Goal: Task Accomplishment & Management: Use online tool/utility

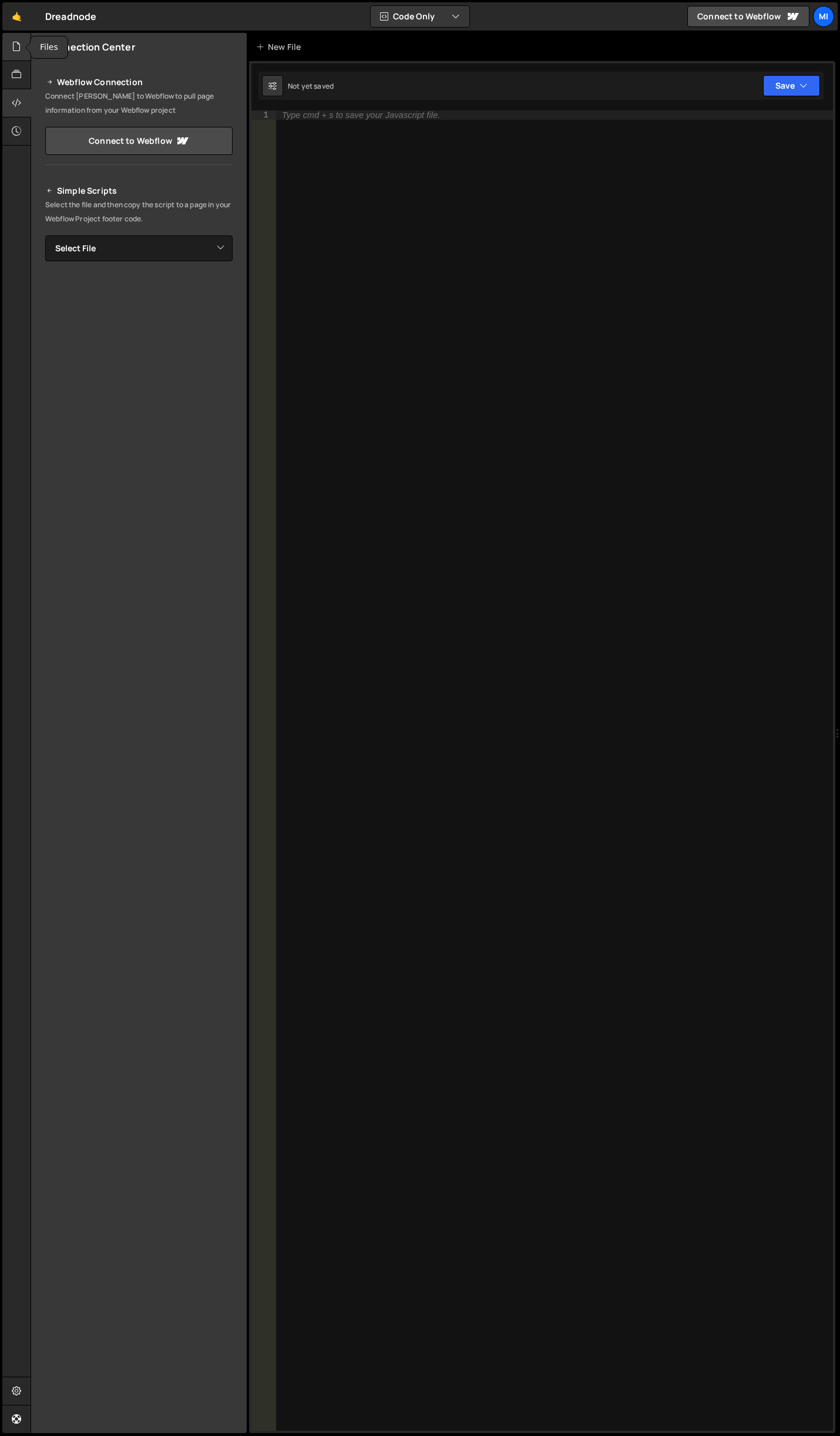
click at [14, 49] on icon at bounding box center [16, 47] width 10 height 13
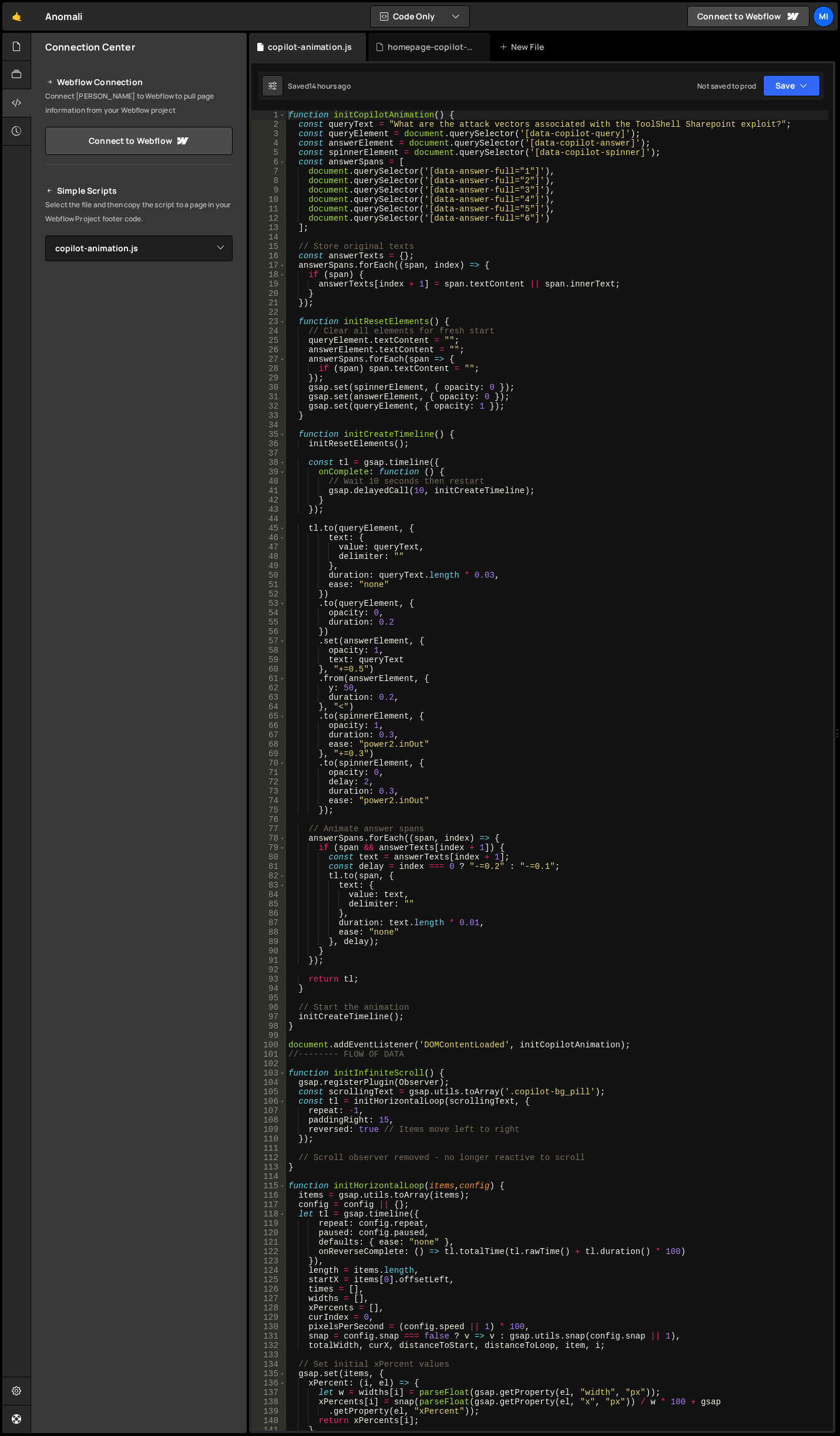
select select "44927"
click at [20, 16] on link "🤙" at bounding box center [16, 16] width 29 height 29
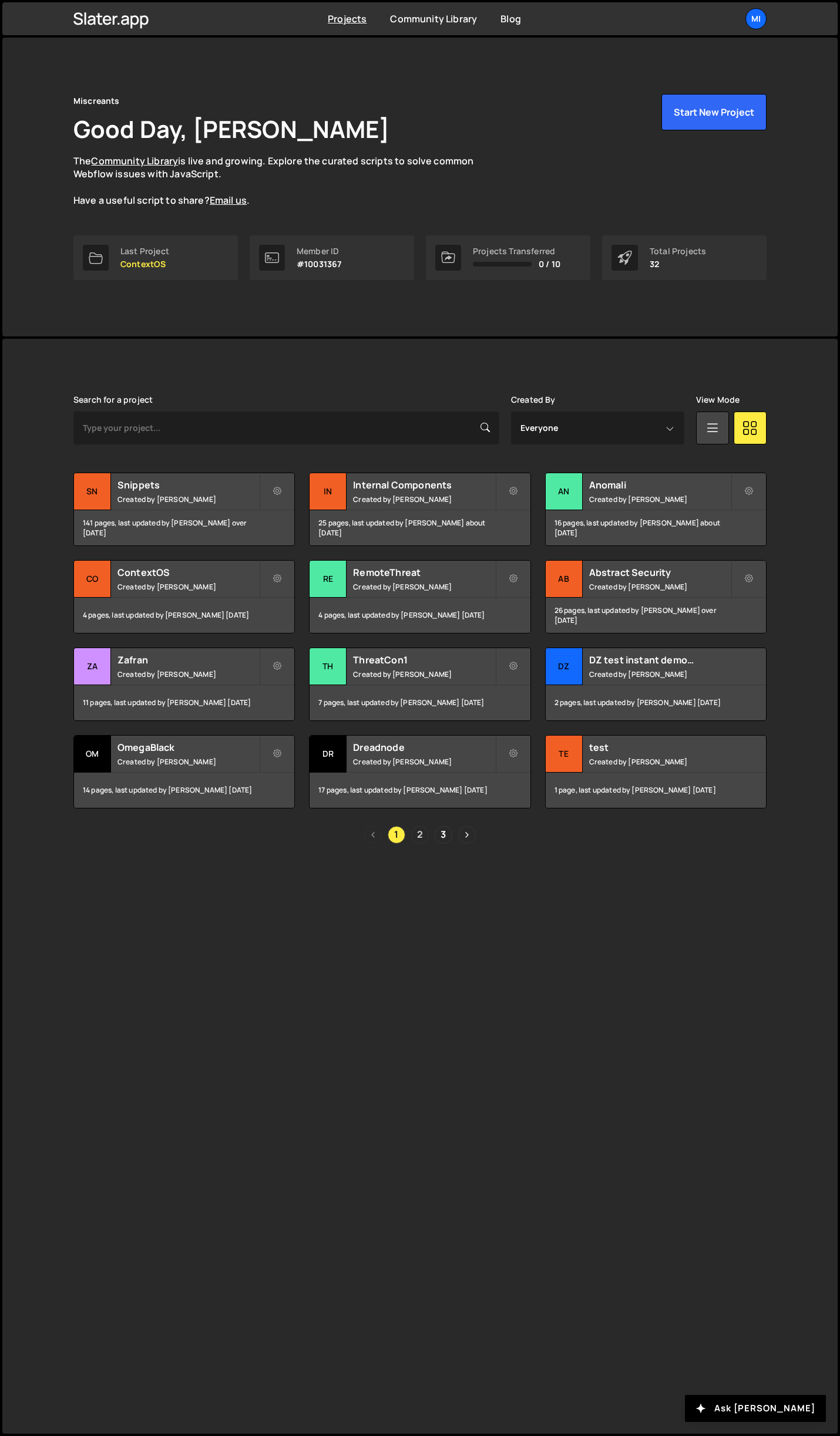
click at [420, 834] on link "2" at bounding box center [420, 834] width 17 height 17
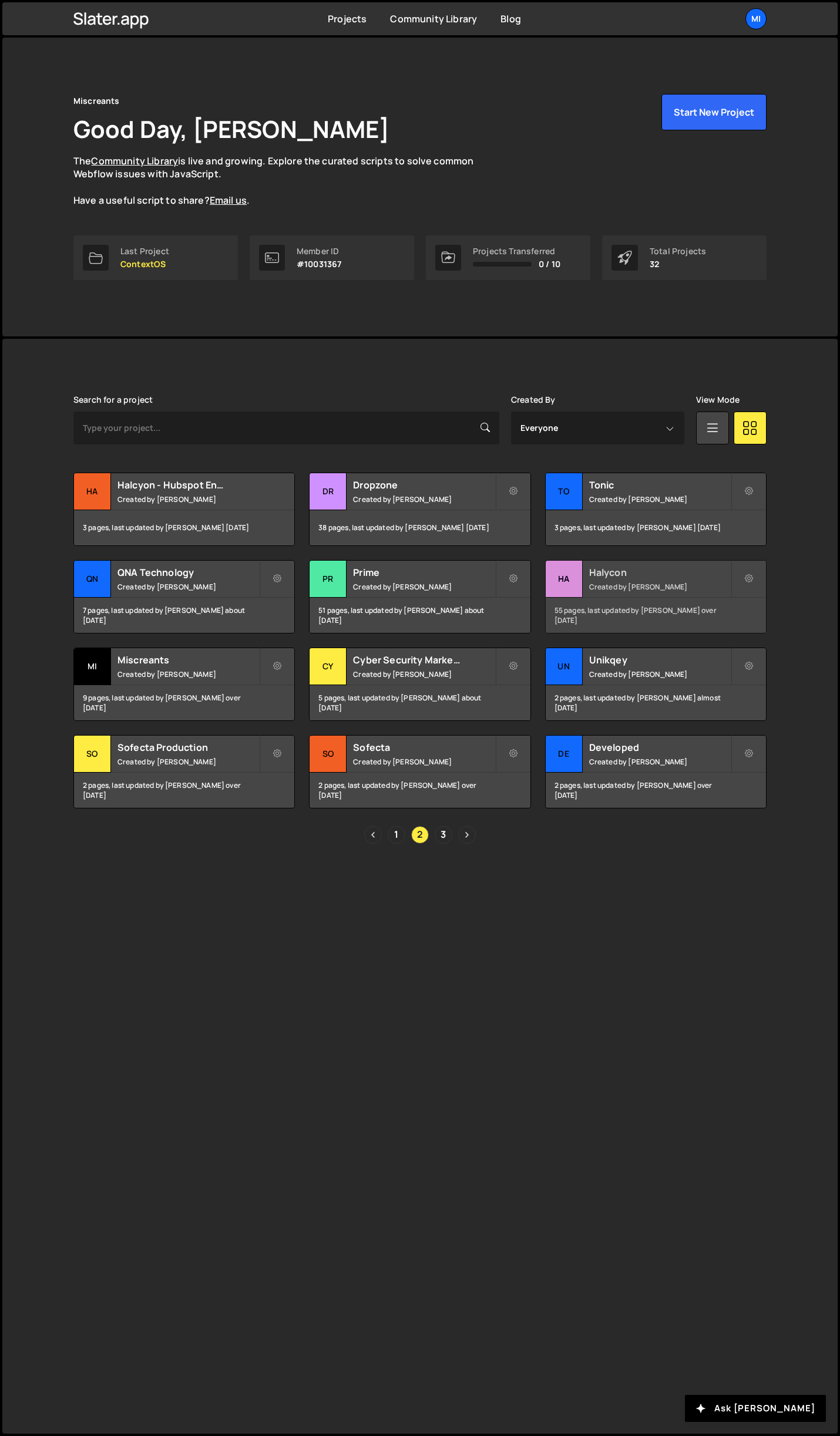
click at [681, 571] on h2 "Halycon" at bounding box center [660, 573] width 141 height 13
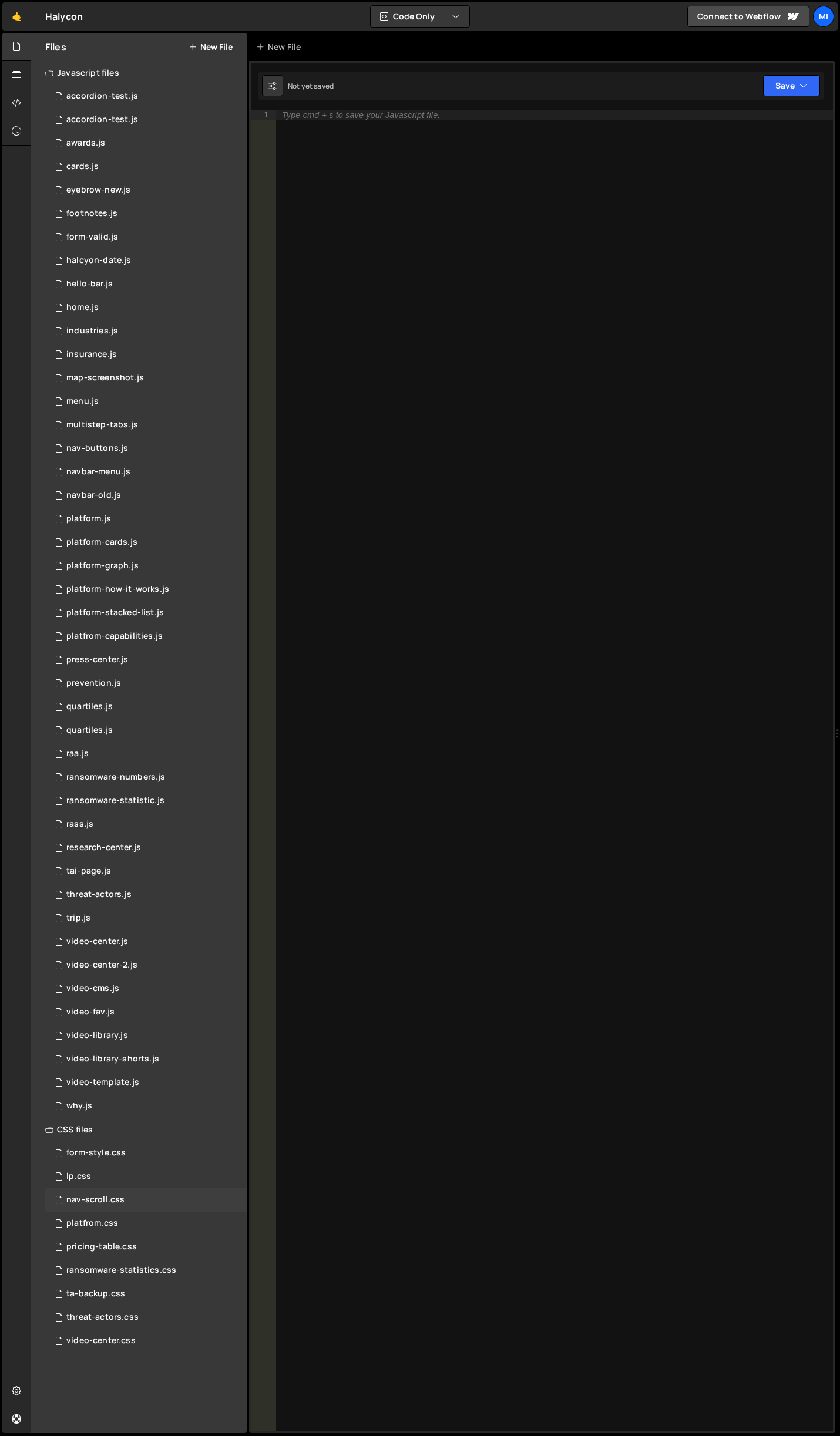
click at [132, 1202] on div "nav-scroll.css 0" at bounding box center [145, 1200] width 201 height 24
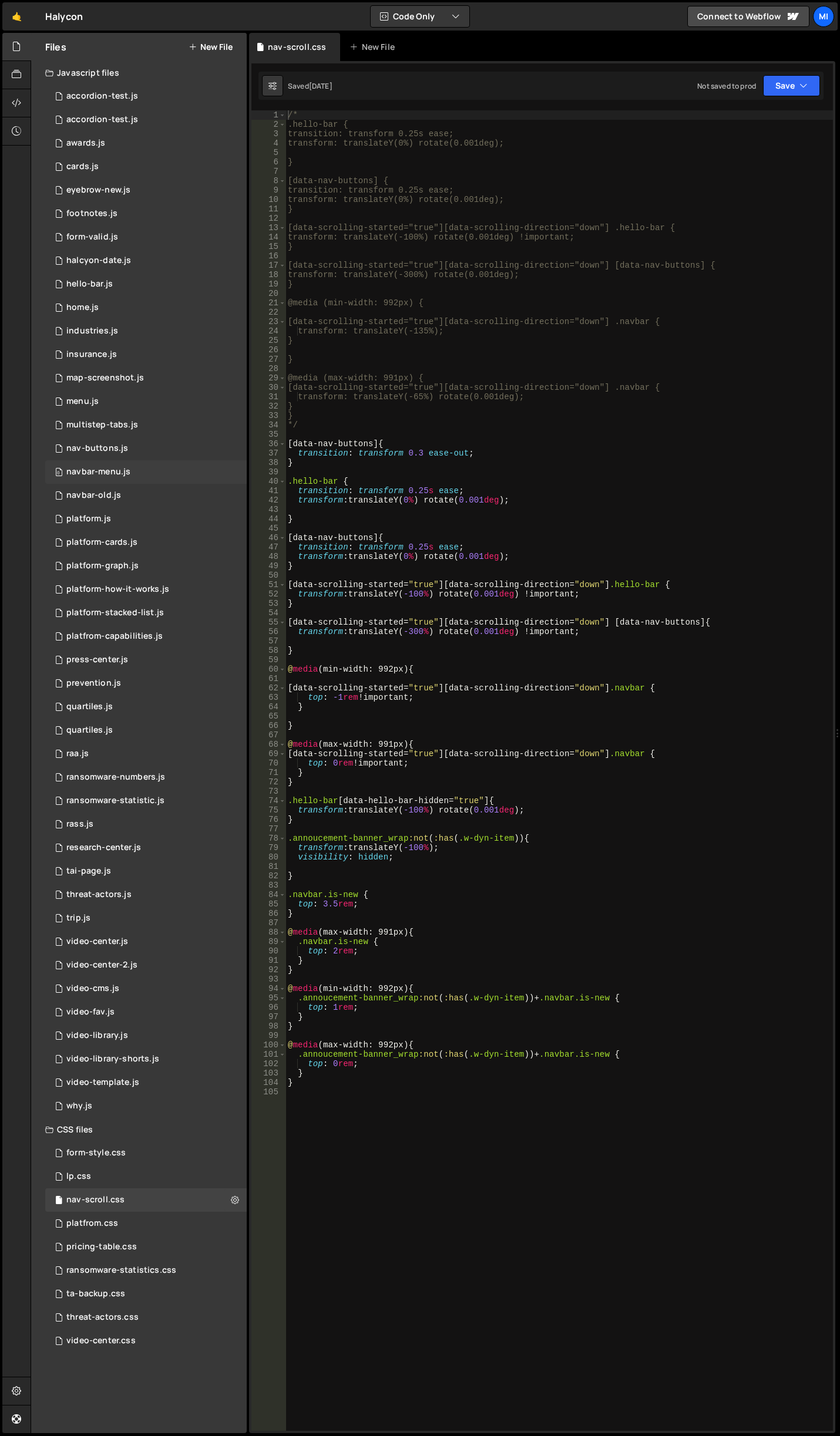
click at [129, 471] on div "navbar-menu.js" at bounding box center [98, 472] width 64 height 11
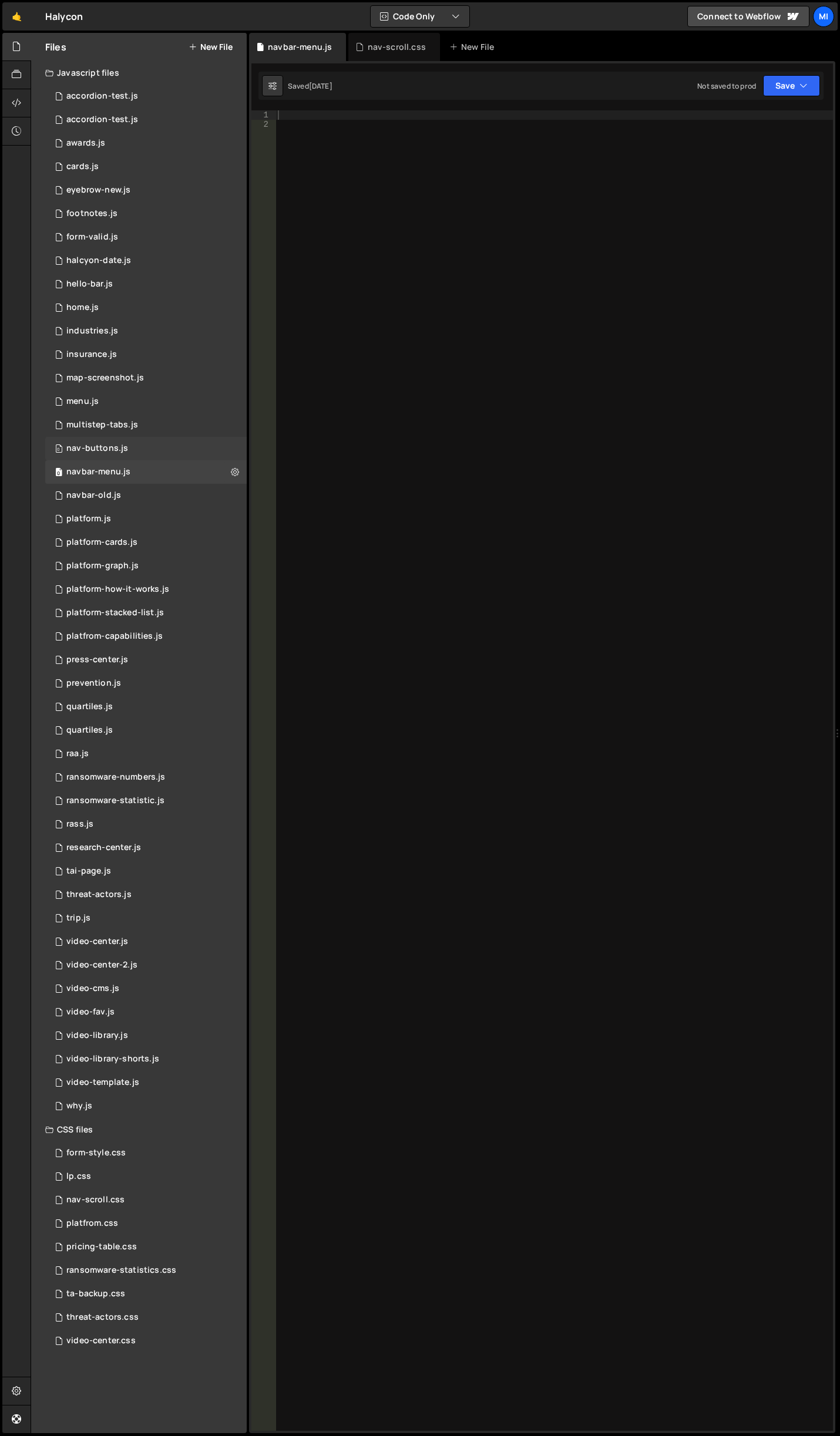
click at [134, 453] on div "0 nav-buttons.js 0" at bounding box center [145, 449] width 201 height 24
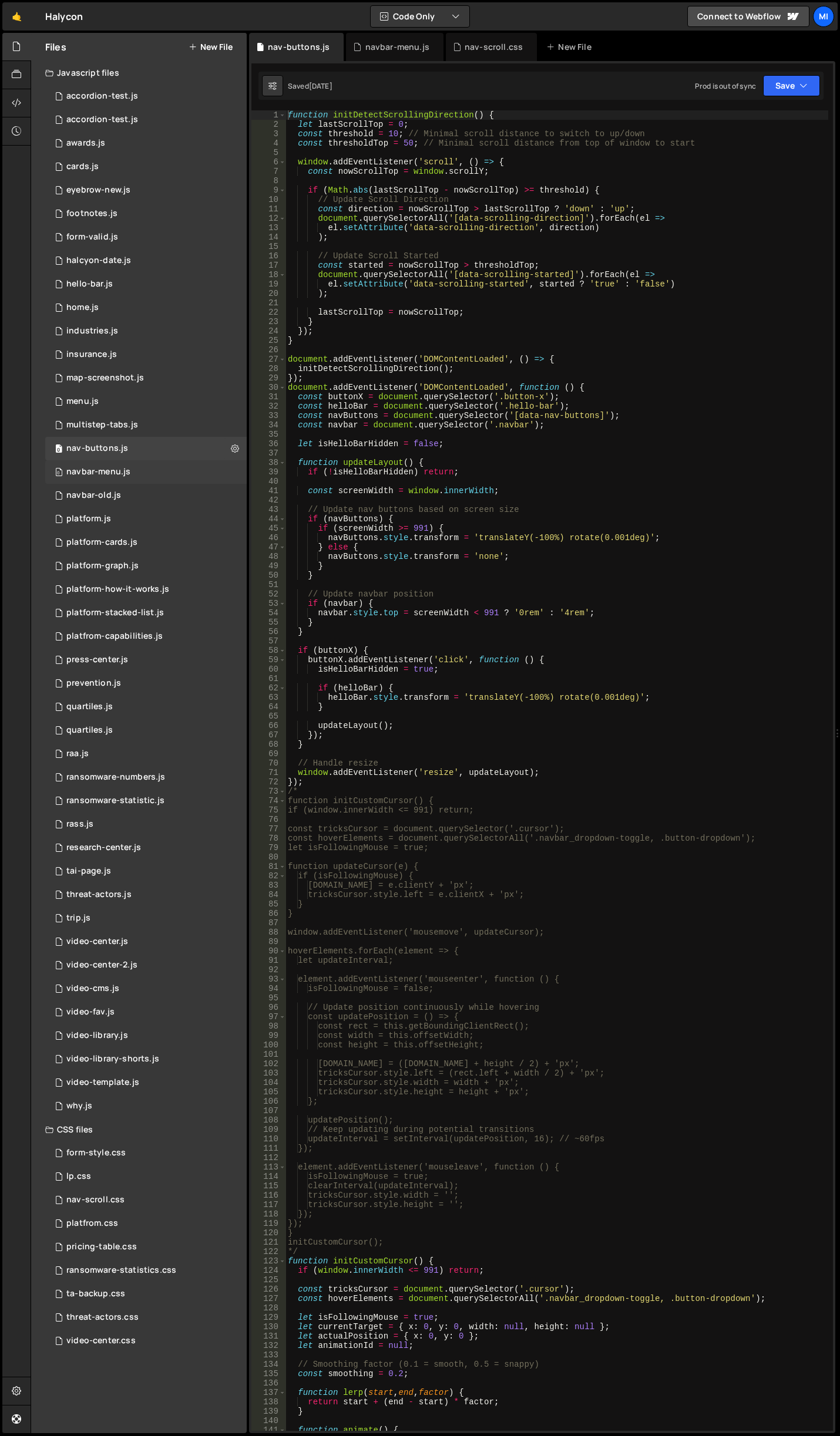
click at [132, 474] on div "0 navbar-menu.js 0" at bounding box center [145, 472] width 201 height 24
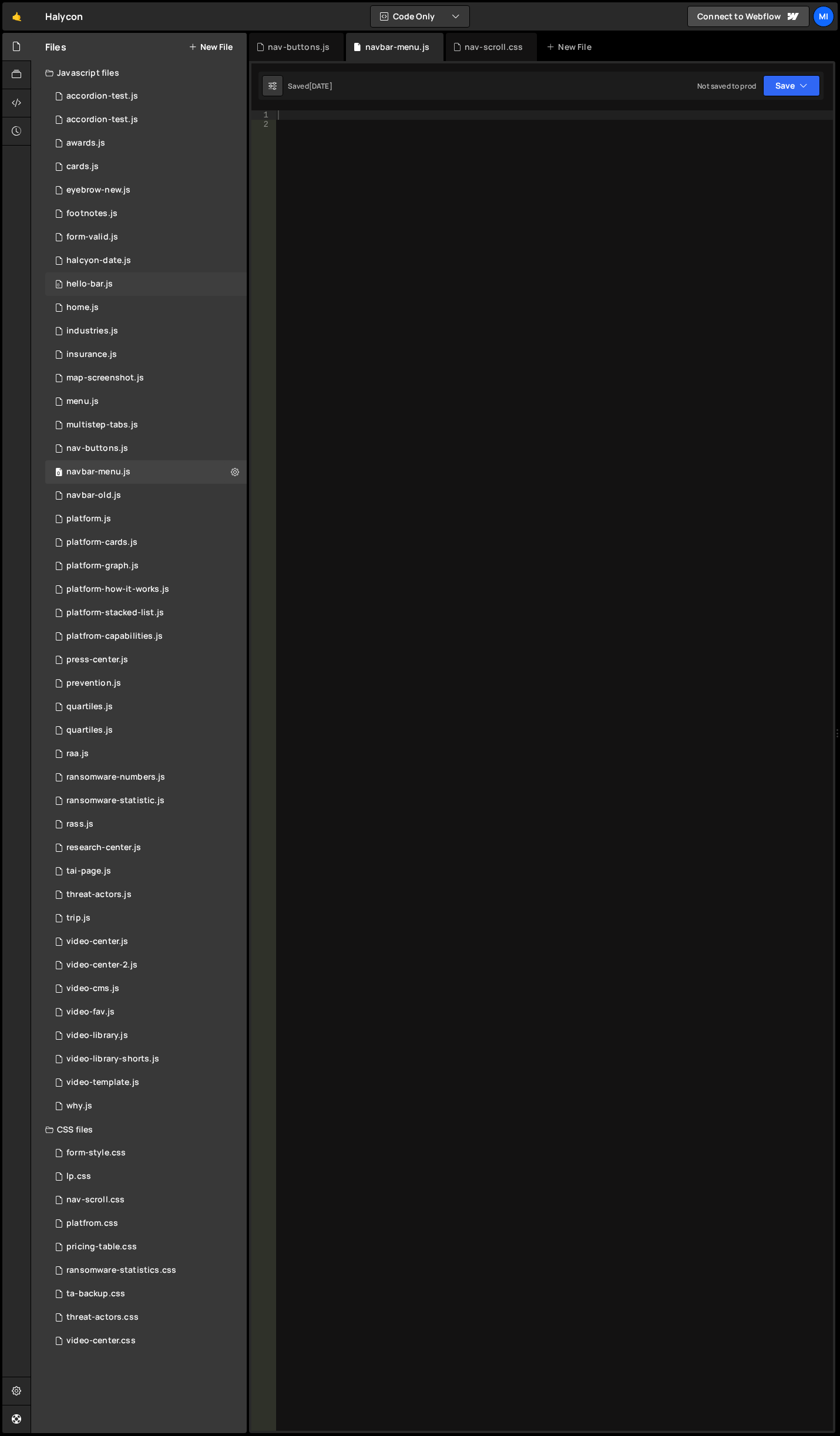
click at [139, 275] on div "0 hello-bar.js 0" at bounding box center [145, 284] width 201 height 24
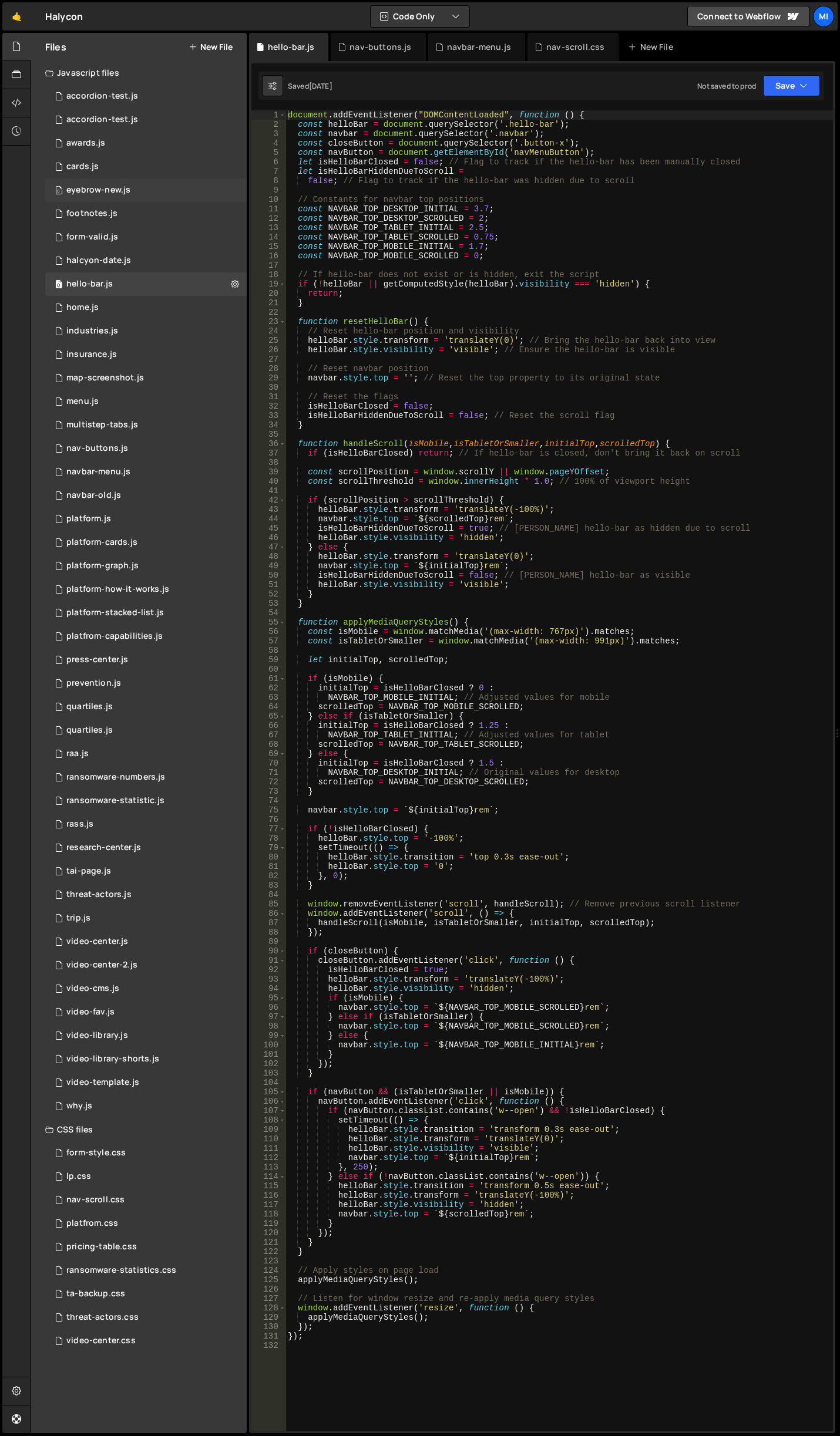
click at [123, 195] on div "eyebrow-new.js" at bounding box center [98, 190] width 64 height 11
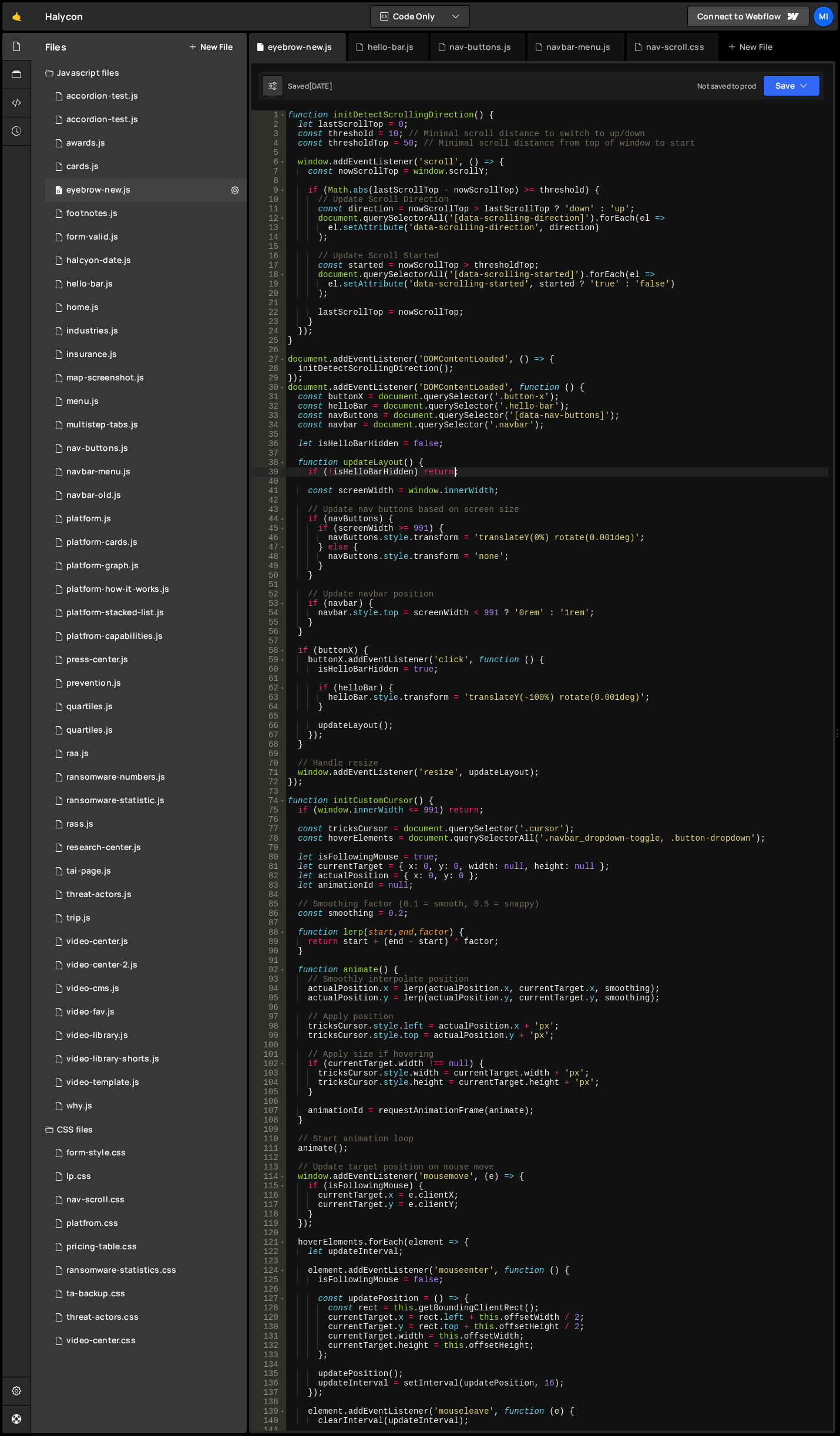
click at [554, 476] on div "function initDetectScrollingDirection ( ) { let lastScrollTop = 0 ; const thres…" at bounding box center [556, 780] width 542 height 1340
click at [488, 312] on div "function initDetectScrollingDirection ( ) { let lastScrollTop = 0 ; const thres…" at bounding box center [556, 780] width 542 height 1340
click at [425, 358] on div "function initDetectScrollingDirection ( ) { let lastScrollTop = 0 ; const thres…" at bounding box center [556, 780] width 542 height 1340
click at [12, 127] on icon at bounding box center [16, 131] width 10 height 13
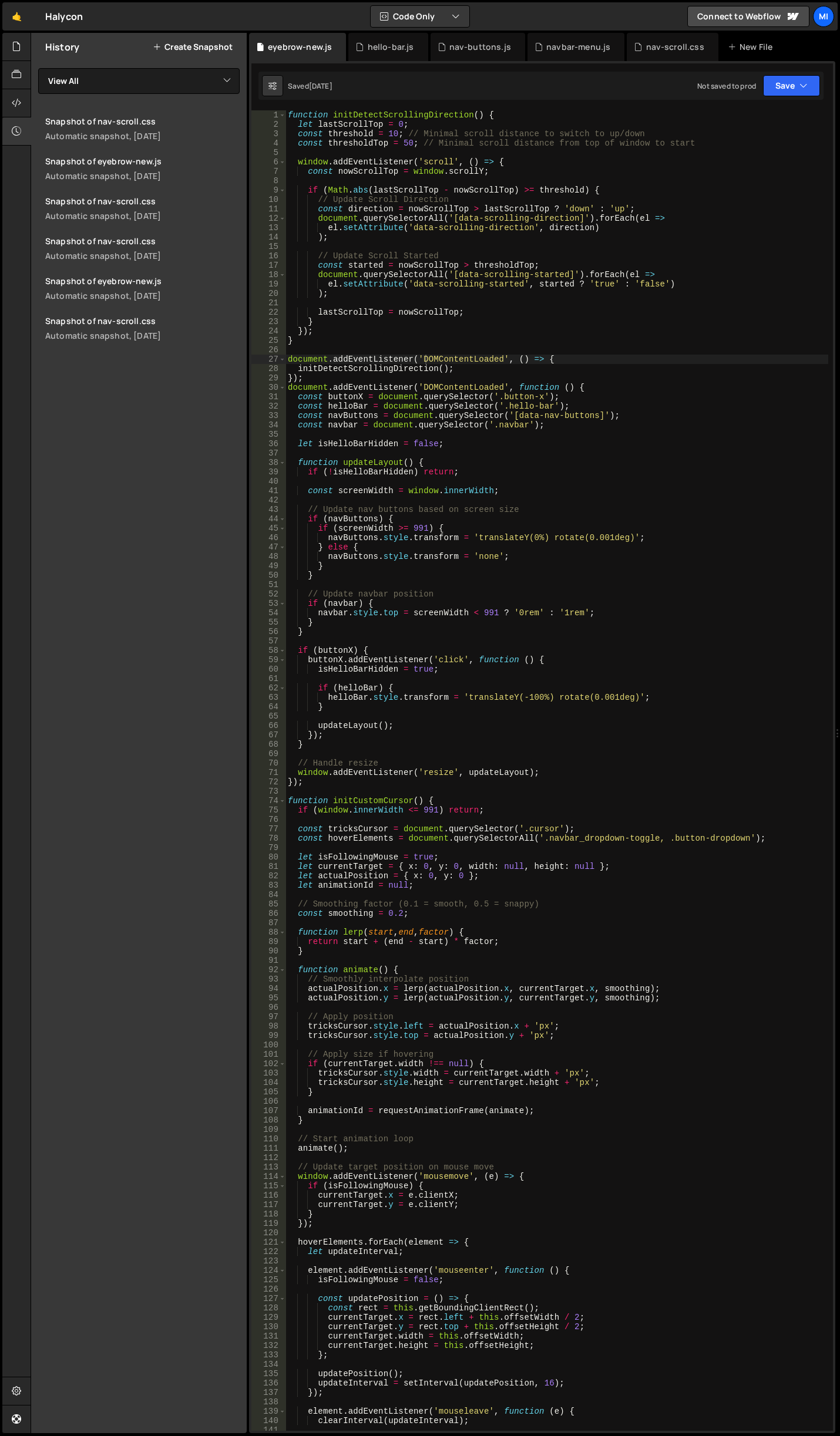
click at [196, 53] on div "History Create Snapshot" at bounding box center [139, 47] width 216 height 29
click at [196, 47] on button "Create Snapshot" at bounding box center [193, 47] width 80 height 10
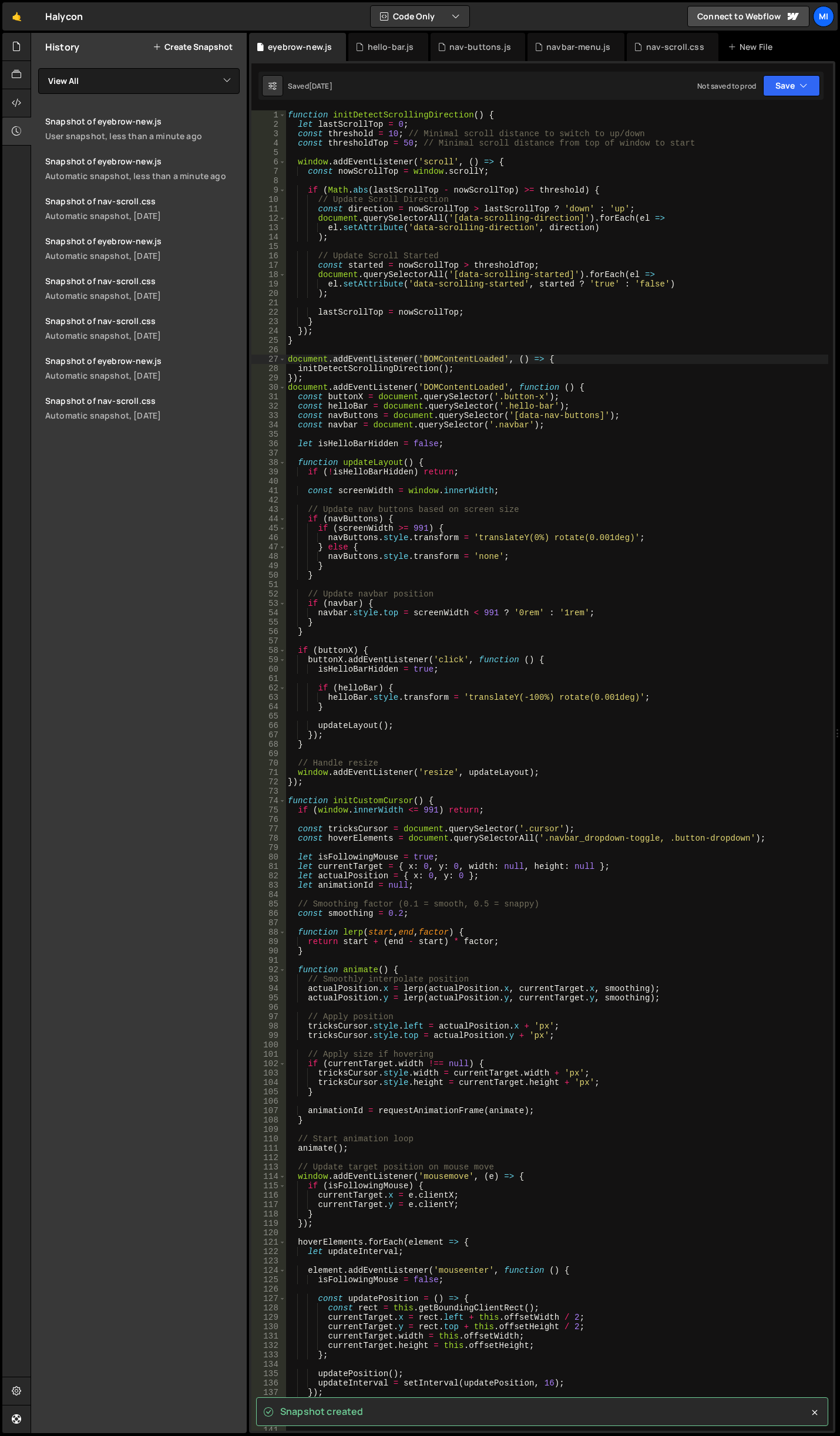
click at [514, 272] on div "function initDetectScrollingDirection ( ) { let lastScrollTop = 0 ; const thres…" at bounding box center [556, 780] width 542 height 1340
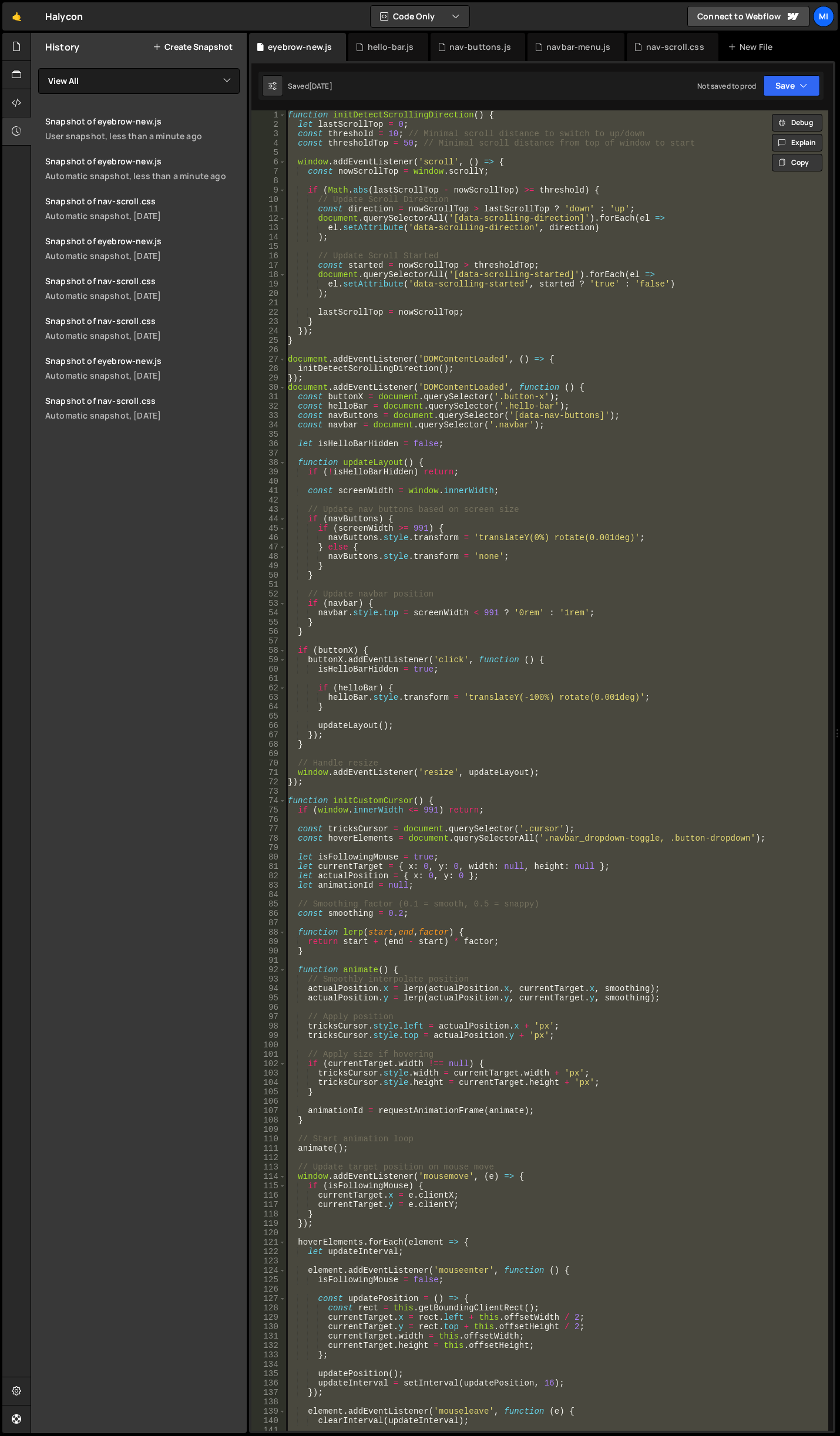
click at [309, 322] on div "function initDetectScrollingDirection ( ) { let lastScrollTop = 0 ; const thres…" at bounding box center [556, 780] width 542 height 1340
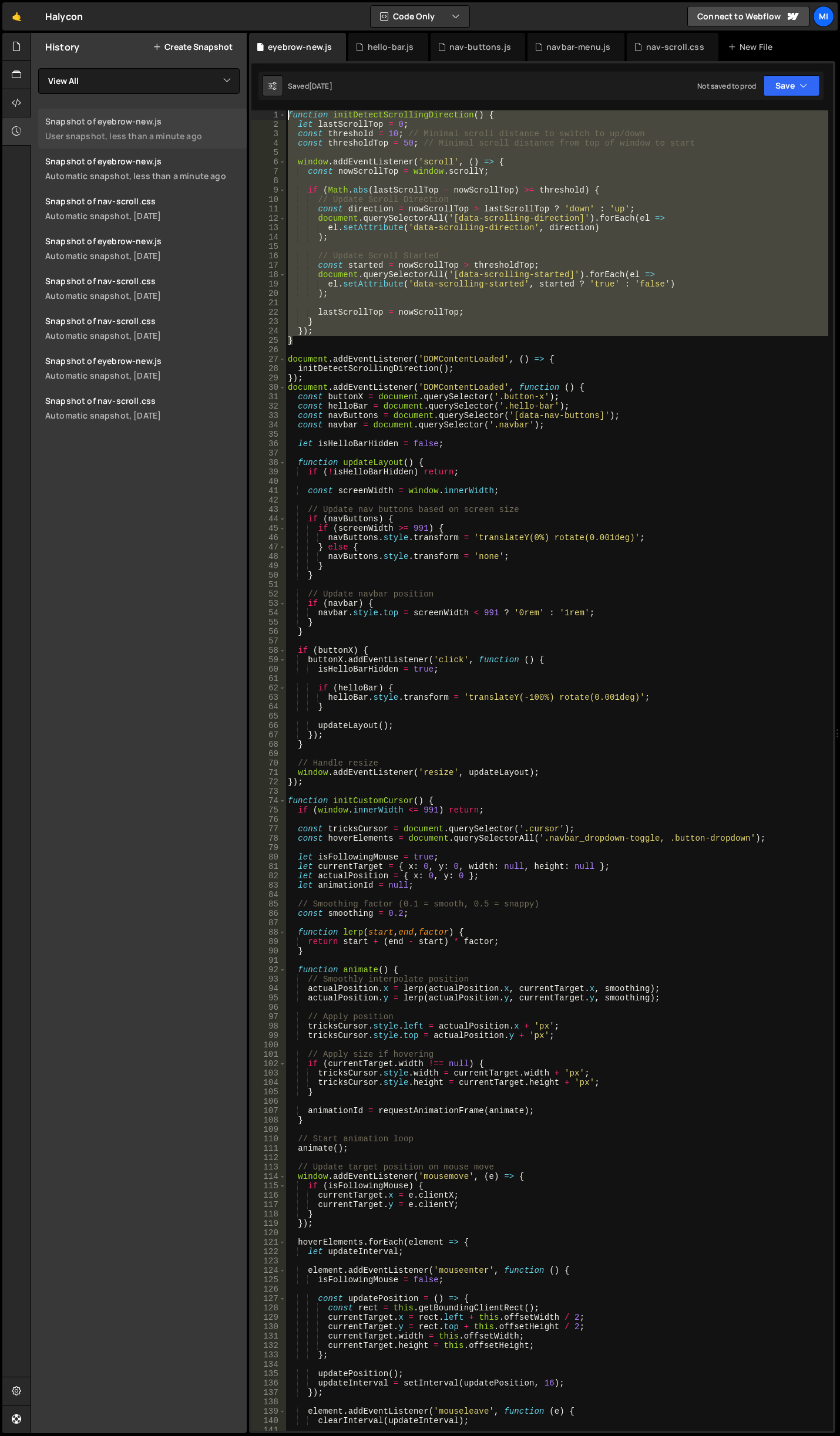
drag, startPoint x: 305, startPoint y: 344, endPoint x: 231, endPoint y: 114, distance: 241.6
click at [231, 114] on div "Files New File Javascript files 0 accordion-test.js 0 0 accordion-test.js 0 1 a…" at bounding box center [435, 733] width 809 height 1402
paste textarea "}"
type textarea "}"
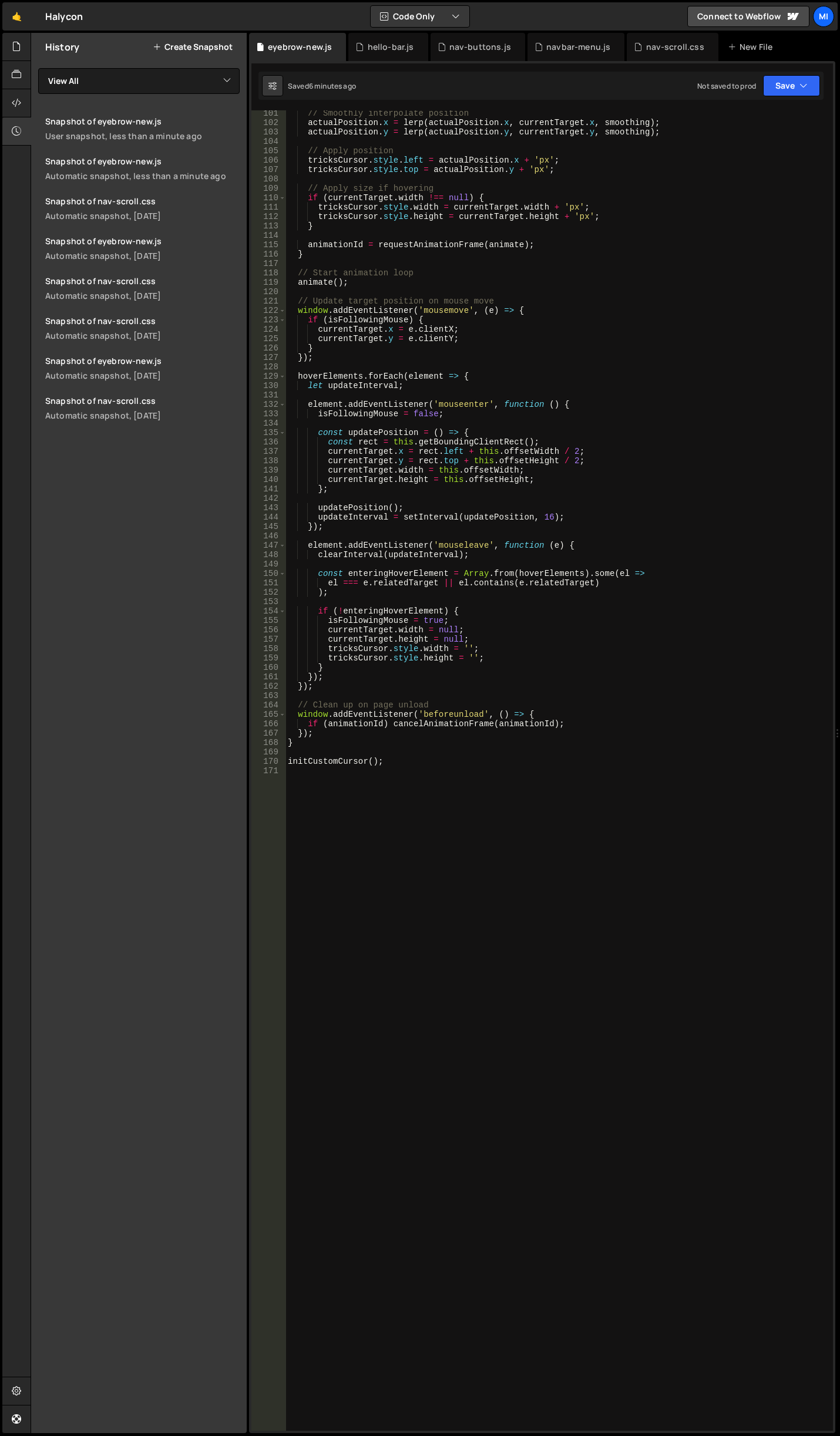
scroll to position [942, 0]
click at [407, 1012] on div "// Smoothly interpolate position actualPosition . x = lerp ( actualPosition . x…" at bounding box center [556, 778] width 542 height 1340
paste textarea "initTextColorAdaptation(navBtn);"
type textarea "initTextColorAdaptation(navBtn);"
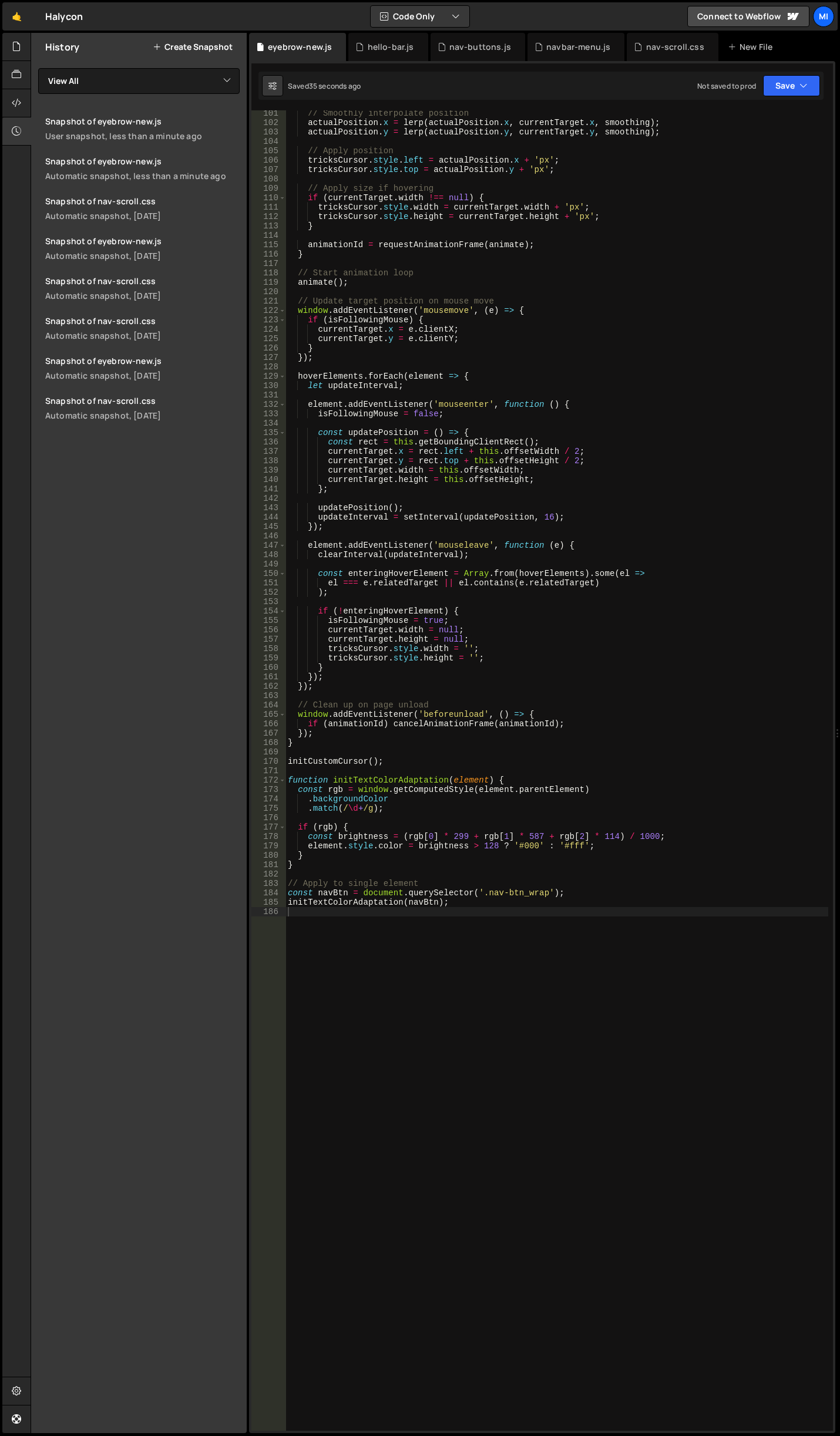
click at [491, 901] on div "// Smoothly interpolate position actualPosition . x = lerp ( actualPosition . x…" at bounding box center [556, 778] width 542 height 1340
type textarea "initTextColorAdaptation(navBtn);"
click at [511, 920] on div "// Smoothly interpolate position actualPosition . x = lerp ( actualPosition . x…" at bounding box center [556, 778] width 542 height 1340
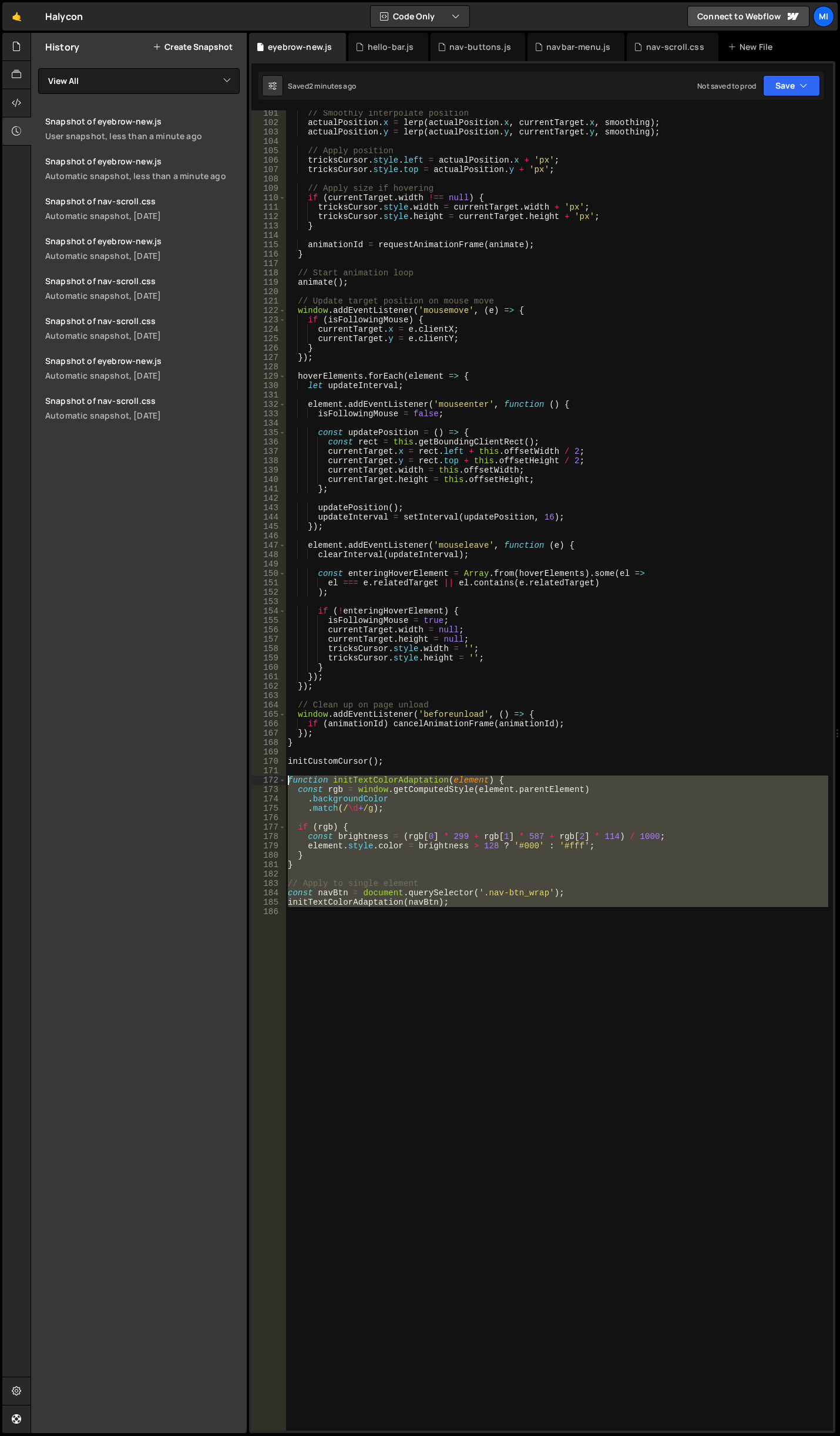
drag, startPoint x: 509, startPoint y: 918, endPoint x: 220, endPoint y: 778, distance: 321.1
click at [220, 778] on div "Files New File Javascript files 0 accordion-test.js 0 0 accordion-test.js 0 1 a…" at bounding box center [435, 733] width 809 height 1402
type textarea "function initTextColorAdaptation(element) { const rgb = window.getComputedStyle…"
drag, startPoint x: 405, startPoint y: 988, endPoint x: 460, endPoint y: 967, distance: 58.9
click at [405, 988] on div "// Smoothly interpolate position actualPosition . x = lerp ( actualPosition . x…" at bounding box center [556, 771] width 542 height 1320
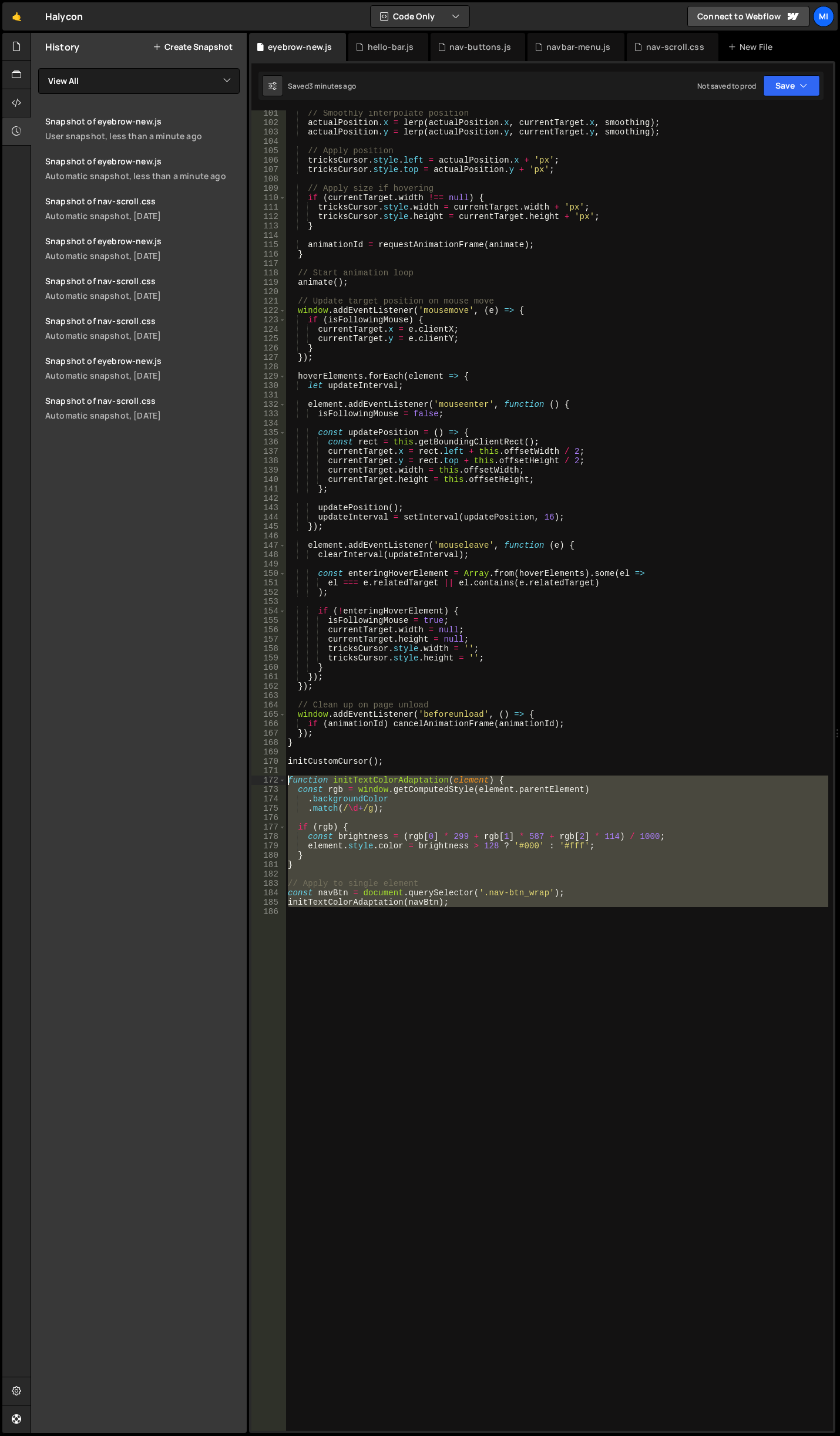
drag, startPoint x: 469, startPoint y: 970, endPoint x: 236, endPoint y: 780, distance: 300.6
click at [236, 780] on div "Files New File Javascript files 0 accordion-test.js 0 0 accordion-test.js 0 1 a…" at bounding box center [435, 733] width 809 height 1402
paste textarea "initAllAdaptiveText();"
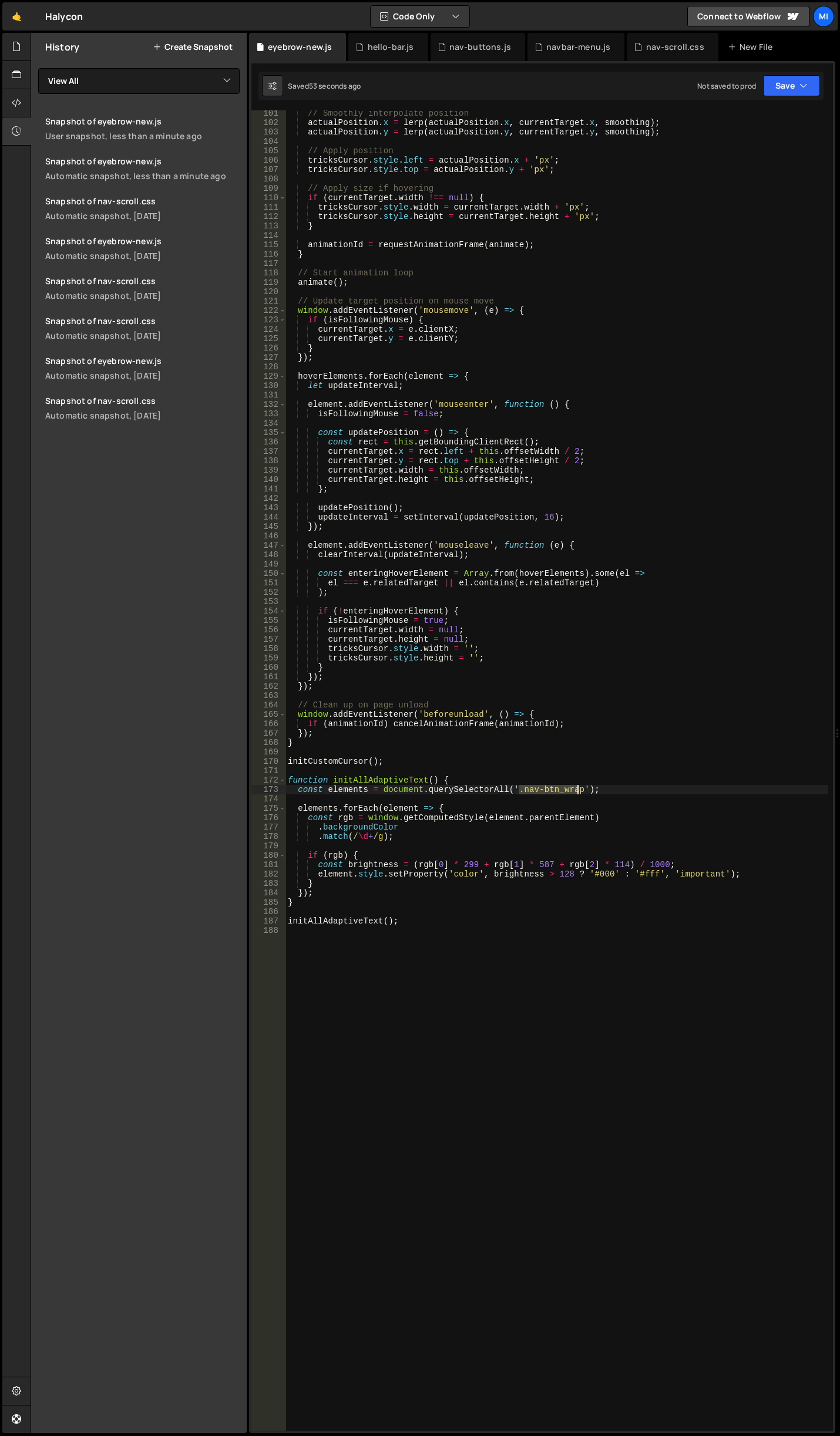
drag, startPoint x: 516, startPoint y: 792, endPoint x: 578, endPoint y: 790, distance: 62.0
click at [578, 790] on div "// Smoothly interpolate position actualPosition . x = lerp ( actualPosition . x…" at bounding box center [556, 778] width 542 height 1340
paste textarea ".button-main-wrap.is-alternative.small.is-nav"
click at [605, 792] on div "// Smoothly interpolate position actualPosition . x = lerp ( actualPosition . x…" at bounding box center [556, 778] width 542 height 1340
drag, startPoint x: 677, startPoint y: 791, endPoint x: 518, endPoint y: 792, distance: 159.0
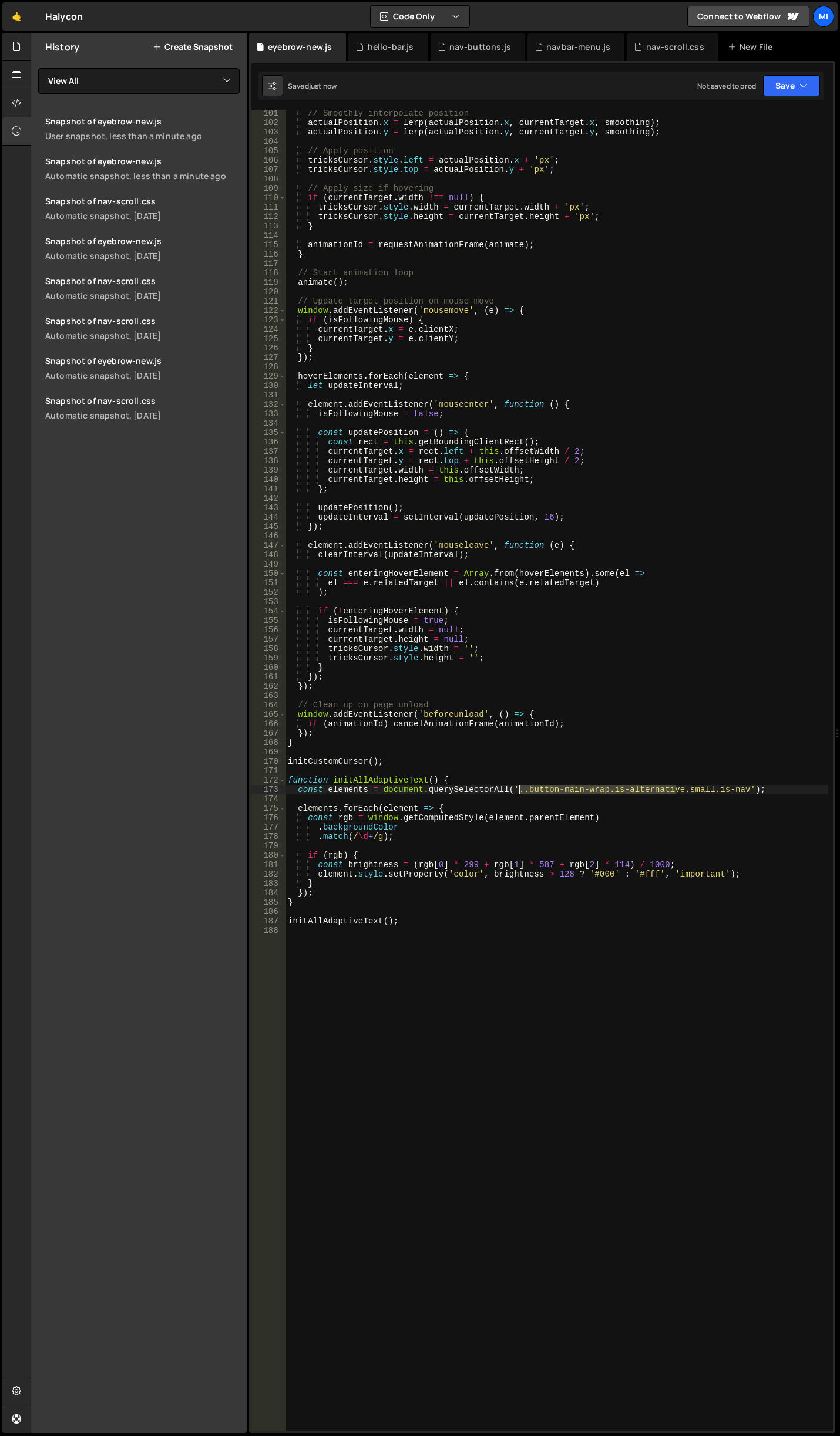
click at [518, 792] on div "// Smoothly interpolate position actualPosition . x = lerp ( actualPosition . x…" at bounding box center [556, 778] width 542 height 1340
click at [518, 792] on div "// Smoothly interpolate position actualPosition . x = lerp ( actualPosition . x…" at bounding box center [556, 771] width 542 height 1320
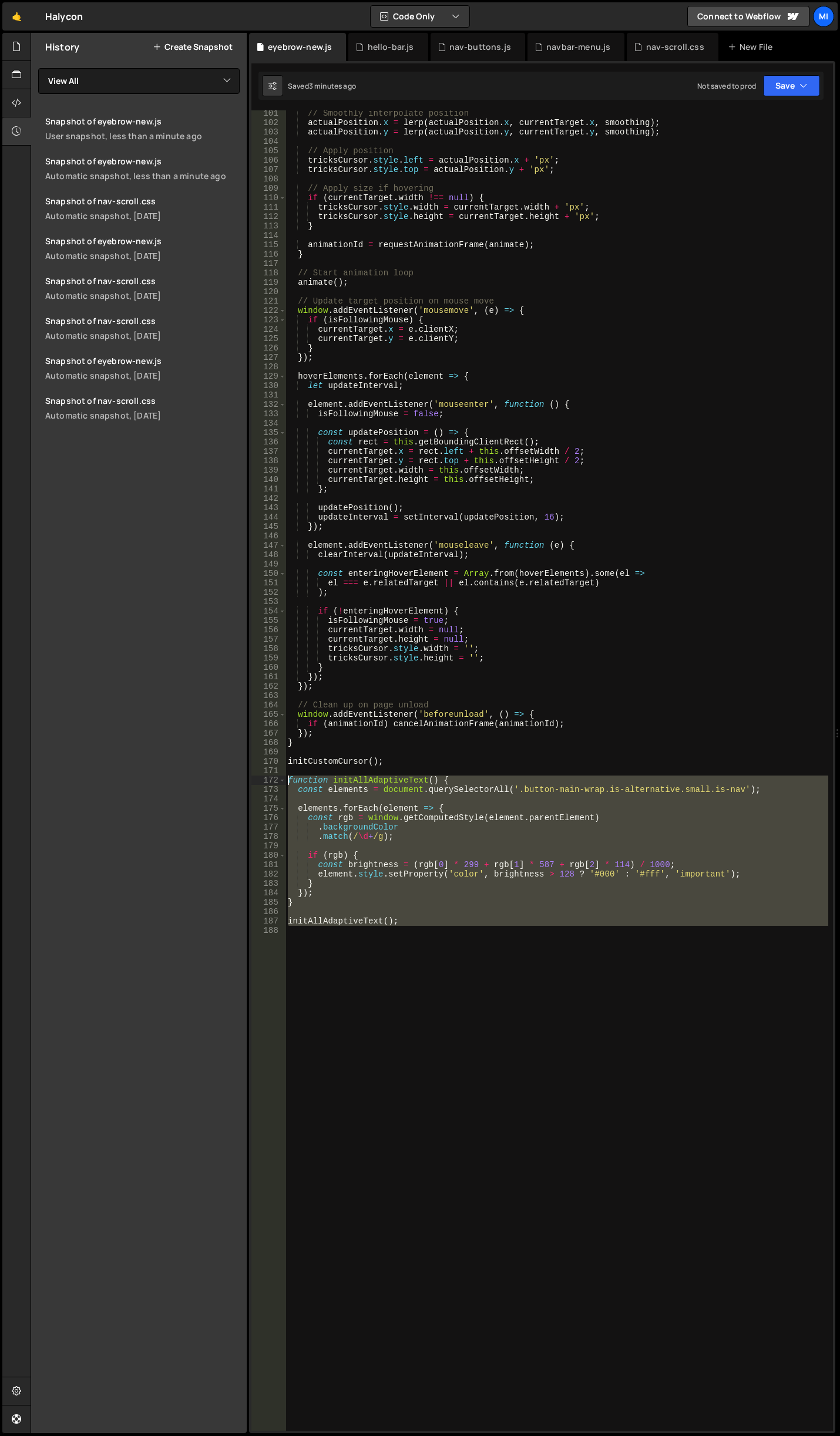
drag, startPoint x: 417, startPoint y: 937, endPoint x: 249, endPoint y: 776, distance: 232.7
click at [249, 776] on div "1 Type cmd + s to save your Javascript file. הההההההההההההההההההההההההההההההההה…" at bounding box center [542, 747] width 586 height 1372
type textarea "function initAllAdaptiveText() { const elements = document.querySelectorAll('.b…"
click at [470, 965] on div "// Smoothly interpolate position actualPosition . x = lerp ( actualPosition . x…" at bounding box center [556, 771] width 542 height 1320
drag, startPoint x: 457, startPoint y: 953, endPoint x: 205, endPoint y: 776, distance: 307.9
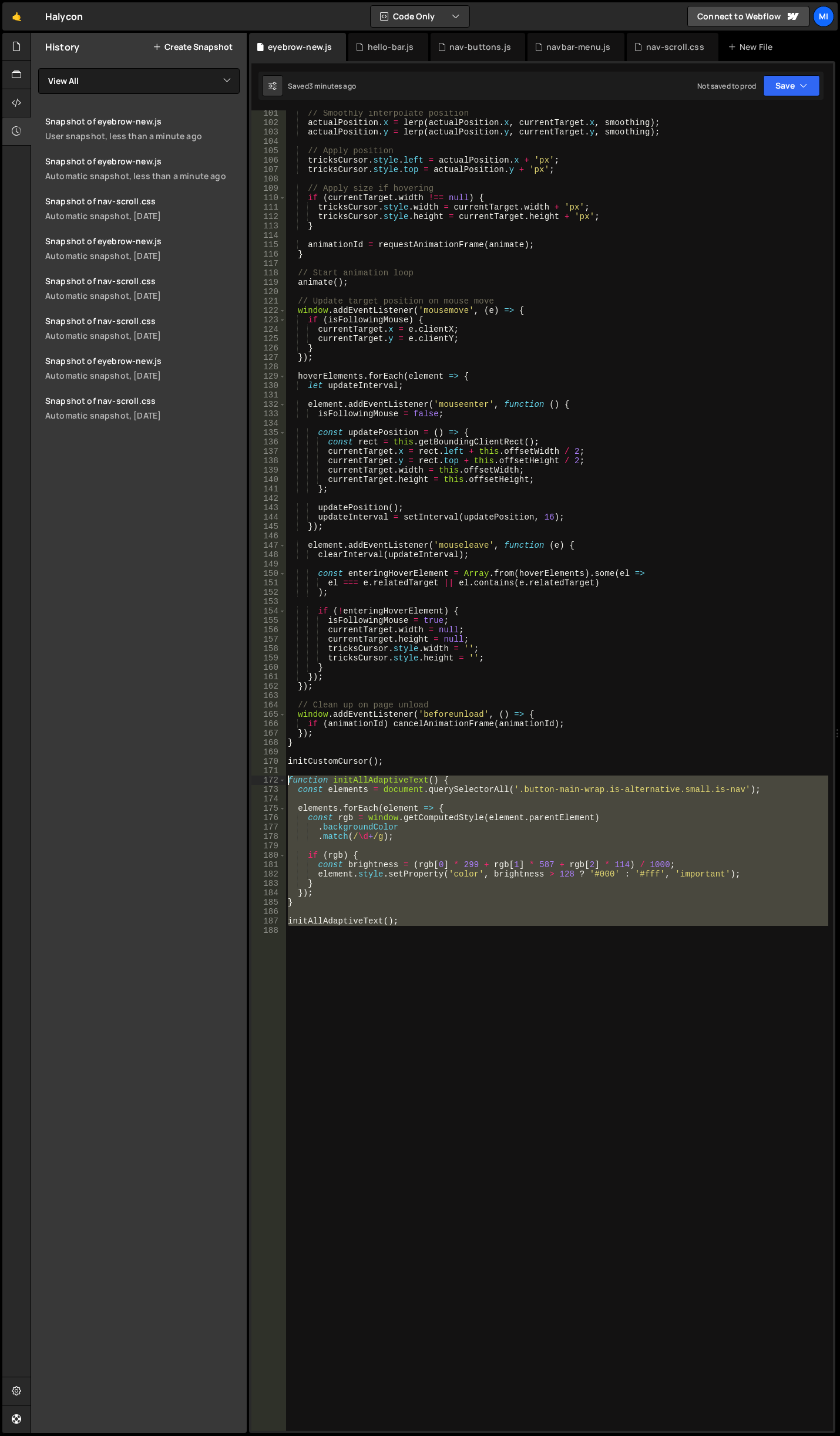
click at [205, 776] on div "Files New File Javascript files 0 accordion-test.js 0 0 accordion-test.js 0 1 a…" at bounding box center [435, 733] width 809 height 1402
paste textarea "initAllAdaptiveText("
type textarea "initAllAdaptiveText();"
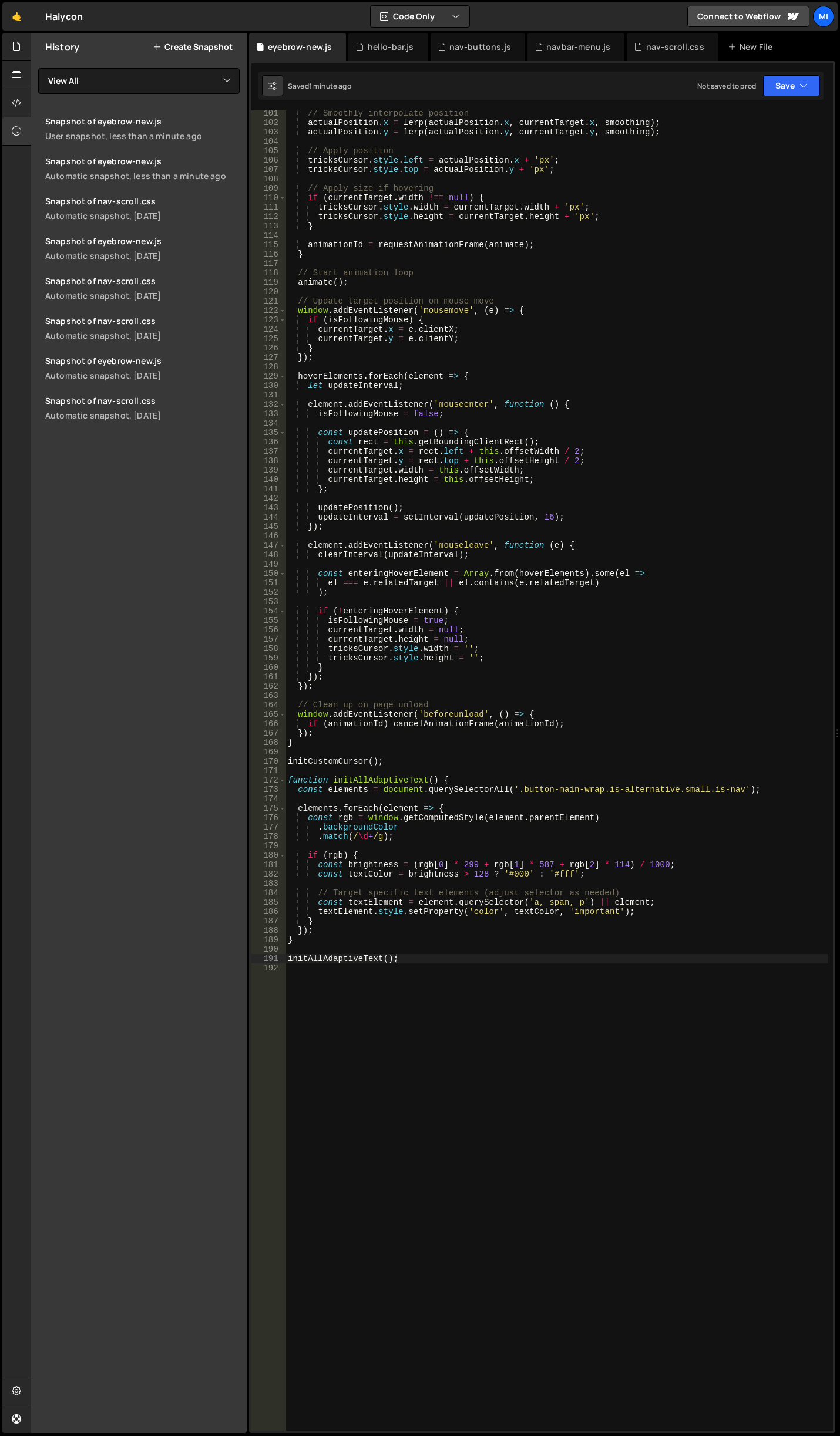
click at [530, 801] on div "// Smoothly interpolate position actualPosition . x = lerp ( actualPosition . x…" at bounding box center [556, 778] width 542 height 1340
drag, startPoint x: 598, startPoint y: 792, endPoint x: 736, endPoint y: 790, distance: 138.0
click at [736, 790] on div "// Smoothly interpolate position actualPosition . x = lerp ( actualPosition . x…" at bounding box center [556, 778] width 542 height 1340
click at [665, 825] on div "// Smoothly interpolate position actualPosition . x = lerp ( actualPosition . x…" at bounding box center [556, 778] width 542 height 1340
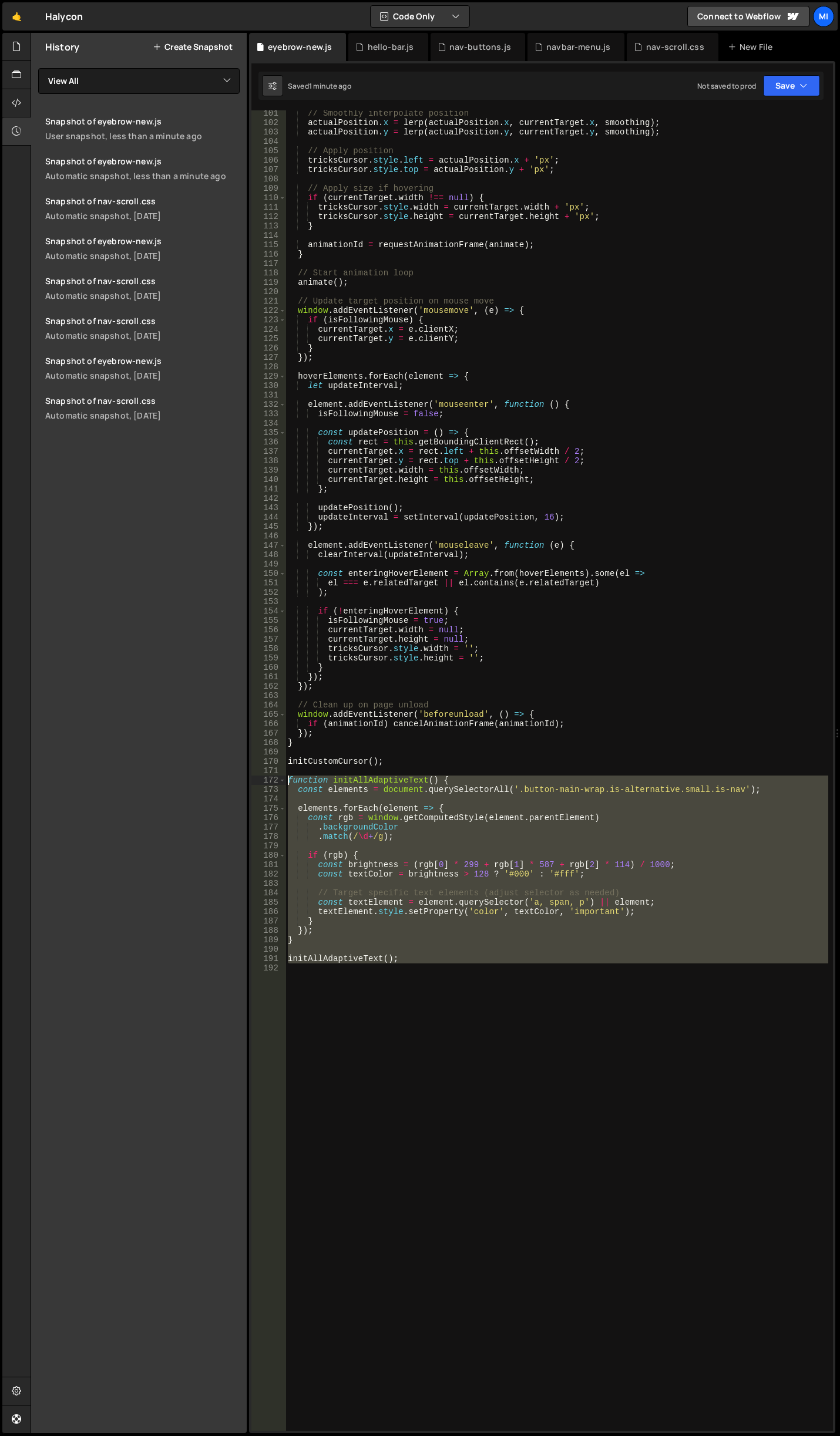
drag, startPoint x: 480, startPoint y: 1022, endPoint x: 219, endPoint y: 784, distance: 353.2
click at [219, 784] on div "Files New File Javascript files 0 accordion-test.js 0 0 accordion-test.js 0 1 a…" at bounding box center [435, 733] width 809 height 1402
paste textarea "initAllAdaptiveText("
type textarea "initAllAdaptiveText();"
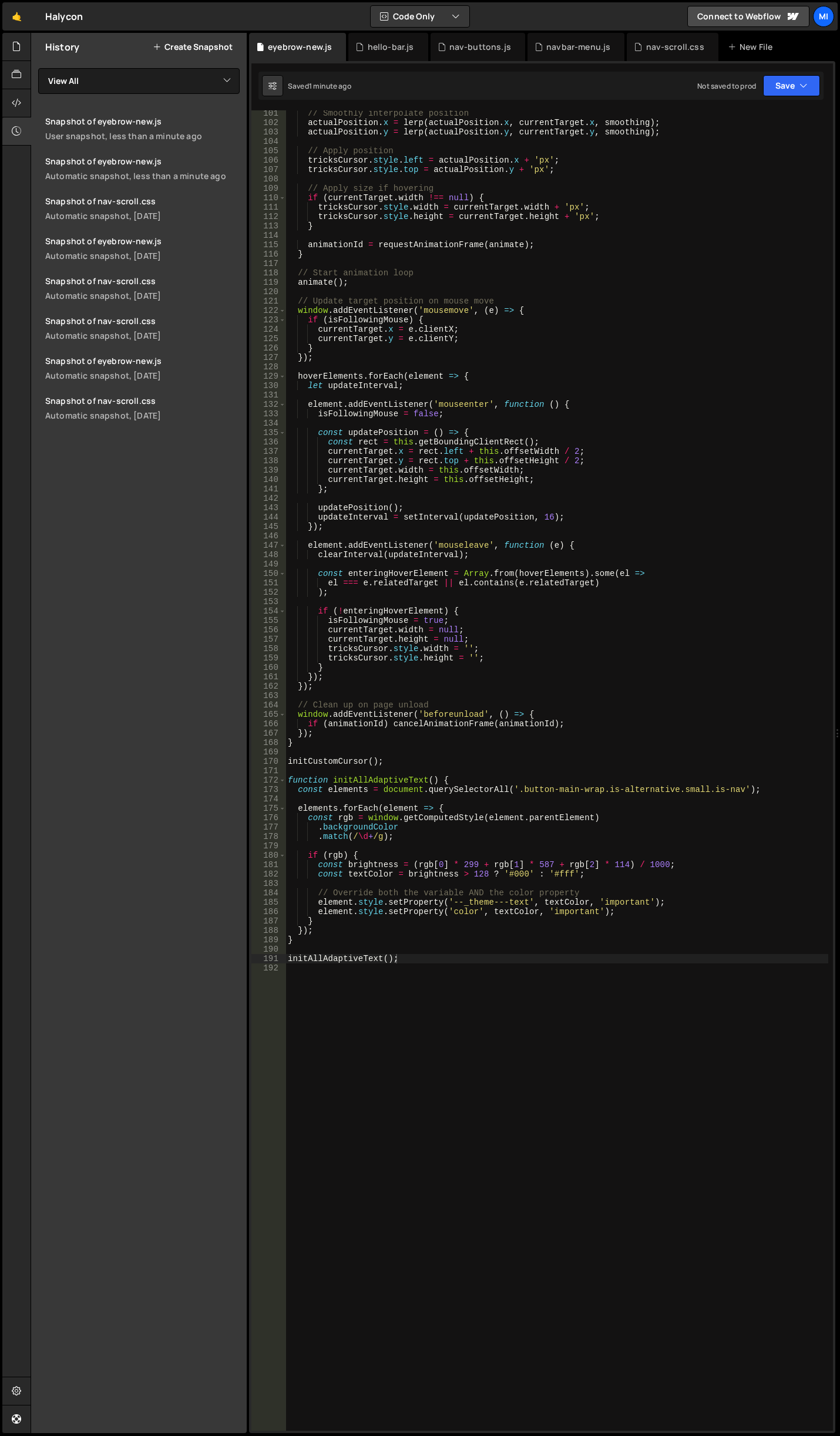
click at [530, 1055] on div "// Smoothly interpolate position actualPosition . x = lerp ( actualPosition . x…" at bounding box center [556, 778] width 542 height 1340
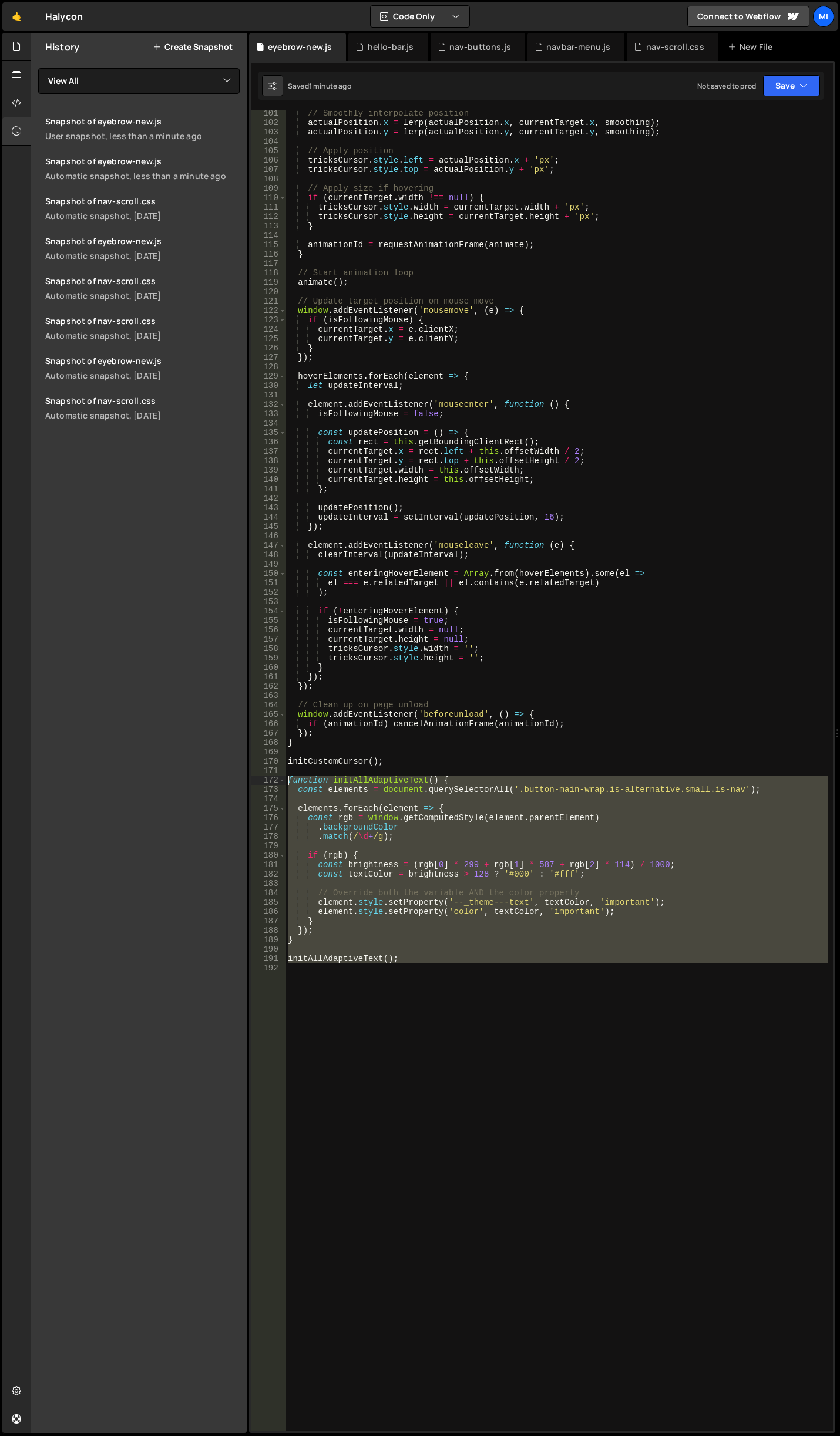
drag, startPoint x: 448, startPoint y: 991, endPoint x: 256, endPoint y: 781, distance: 284.5
click at [256, 781] on div "101 102 103 104 105 106 107 108 109 110 111 112 113 114 115 116 117 118 119 120…" at bounding box center [541, 771] width 581 height 1320
paste textarea "window.addEventListener('scroll', initAllAdaptiveText"
type textarea "window.addEventListener('scroll', initAllAdaptiveText);"
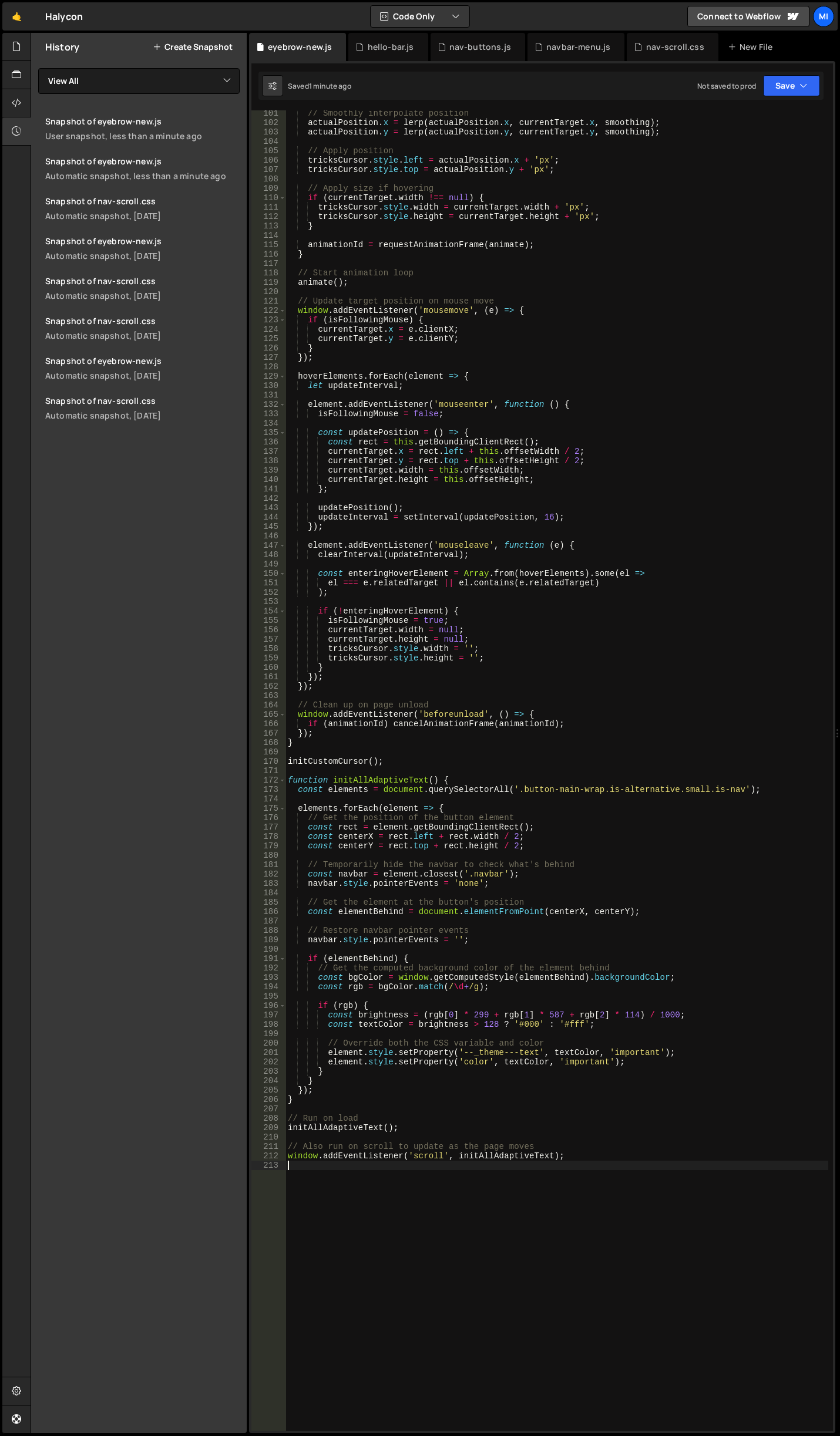
drag, startPoint x: 567, startPoint y: 1267, endPoint x: 595, endPoint y: 1229, distance: 47.2
click at [567, 1267] on div "// Smoothly interpolate position actualPosition . x = lerp ( actualPosition . x…" at bounding box center [556, 778] width 542 height 1340
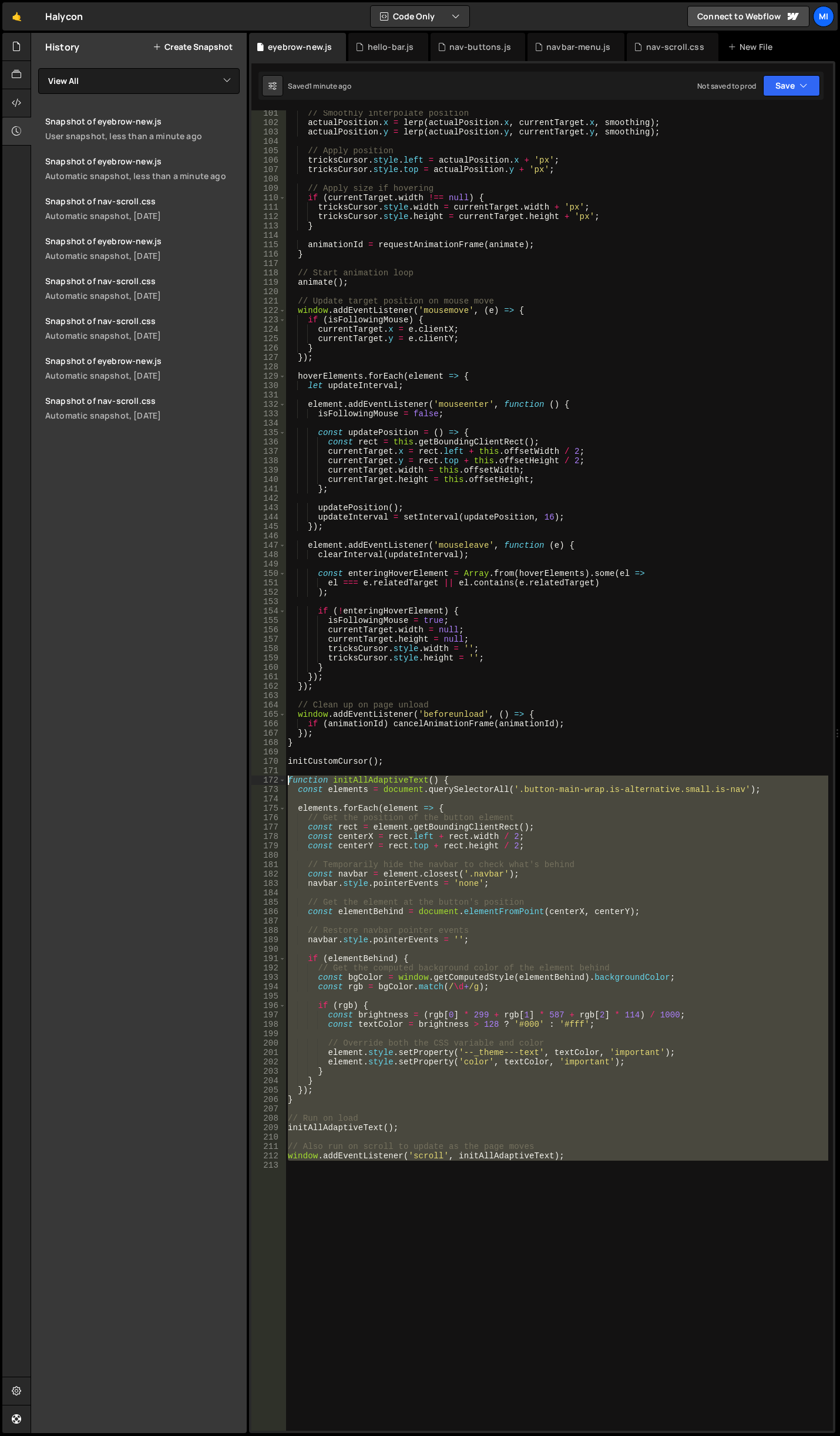
drag, startPoint x: 598, startPoint y: 1214, endPoint x: 205, endPoint y: 776, distance: 588.5
click at [205, 776] on div "Files New File Javascript files 0 accordion-test.js 0 0 accordion-test.js 0 1 a…" at bounding box center [435, 733] width 809 height 1402
paste textarea "}"
type textarea "});"
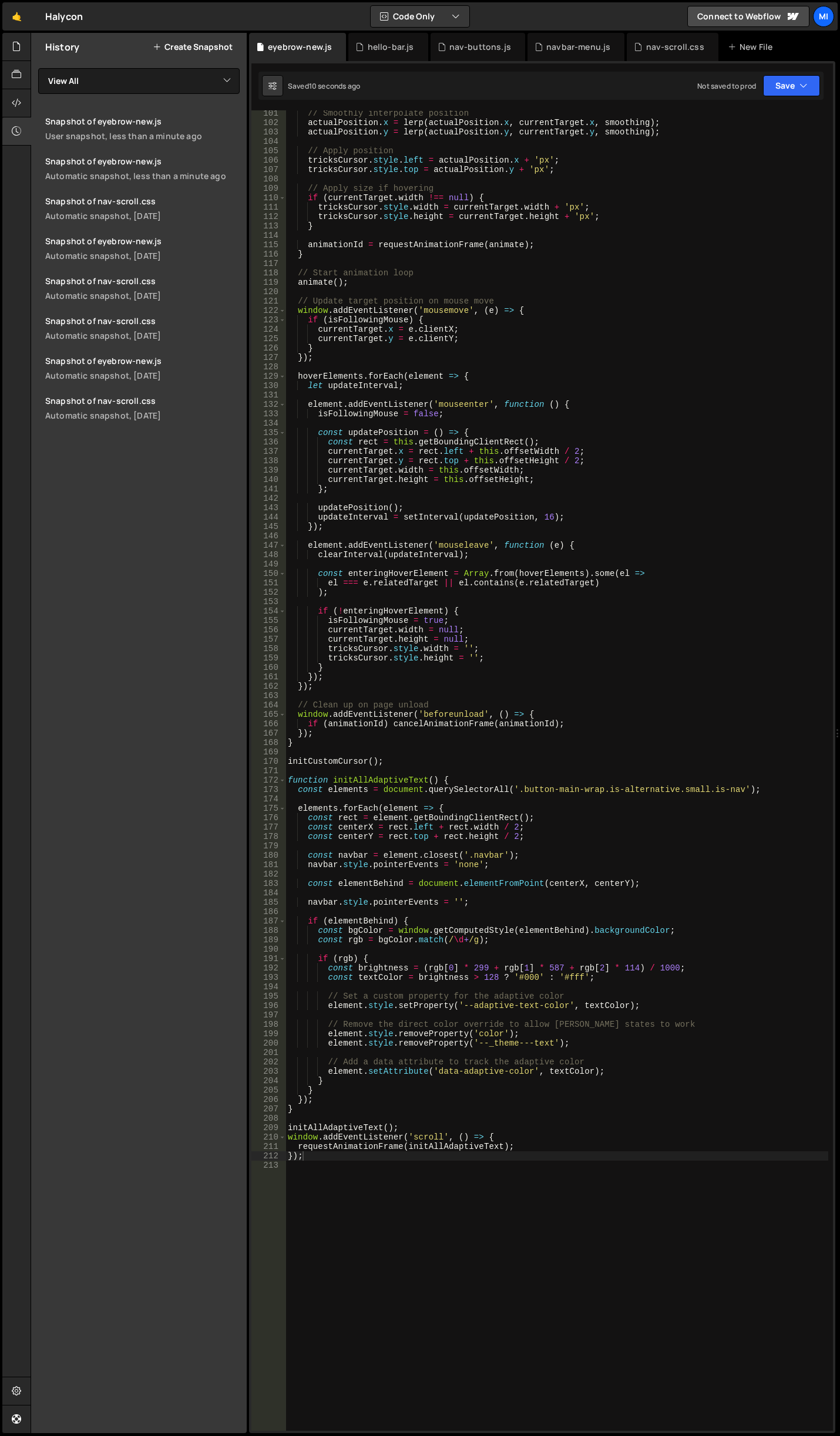
click at [519, 1205] on div "// Smoothly interpolate position actualPosition . x = lerp ( actualPosition . x…" at bounding box center [556, 778] width 542 height 1340
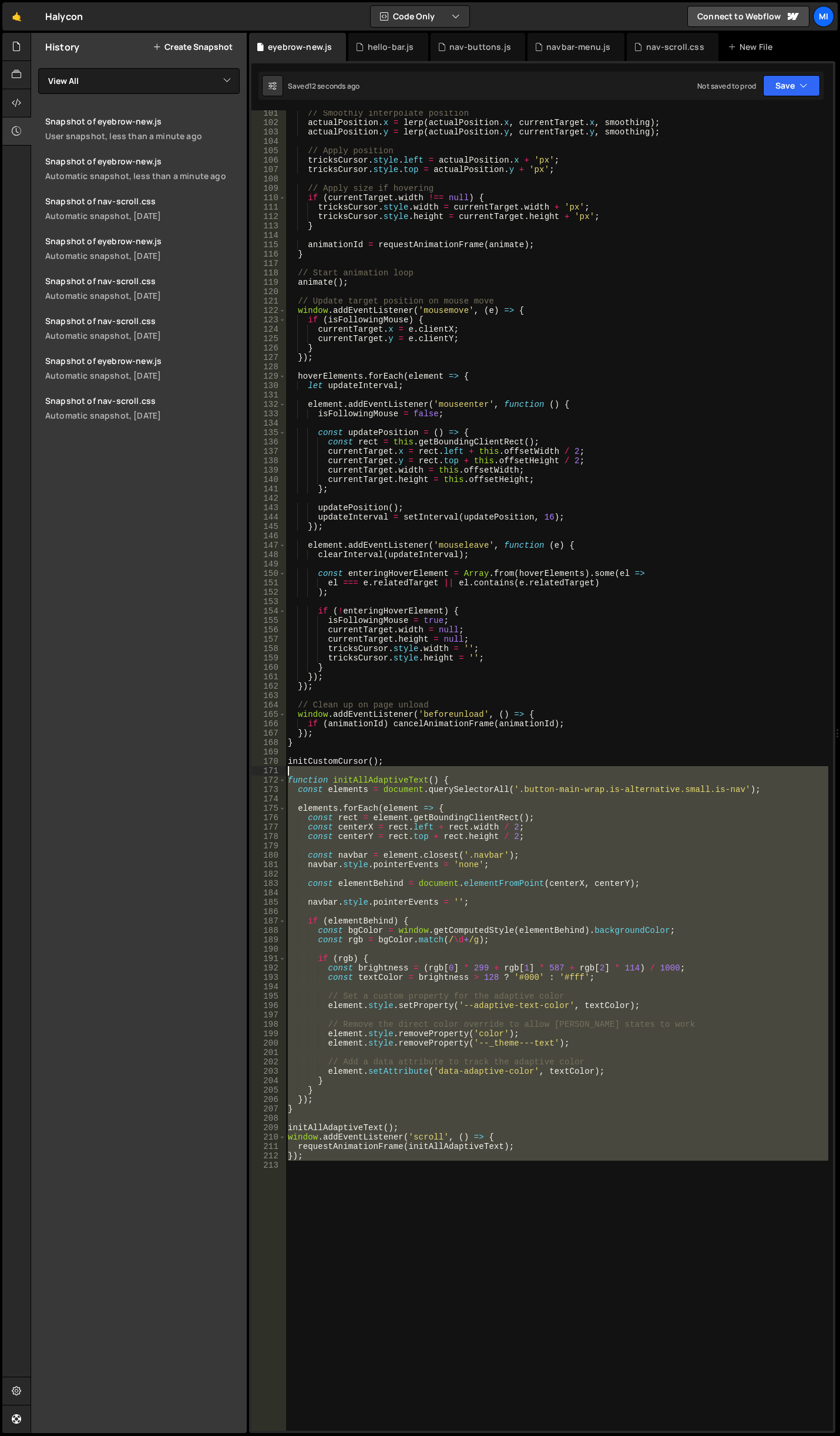
drag, startPoint x: 341, startPoint y: 1188, endPoint x: 197, endPoint y: 775, distance: 437.4
click at [197, 775] on div "Files New File Javascript files 0 accordion-test.js 0 0 accordion-test.js 0 1 a…" at bounding box center [435, 733] width 809 height 1402
paste textarea "});"
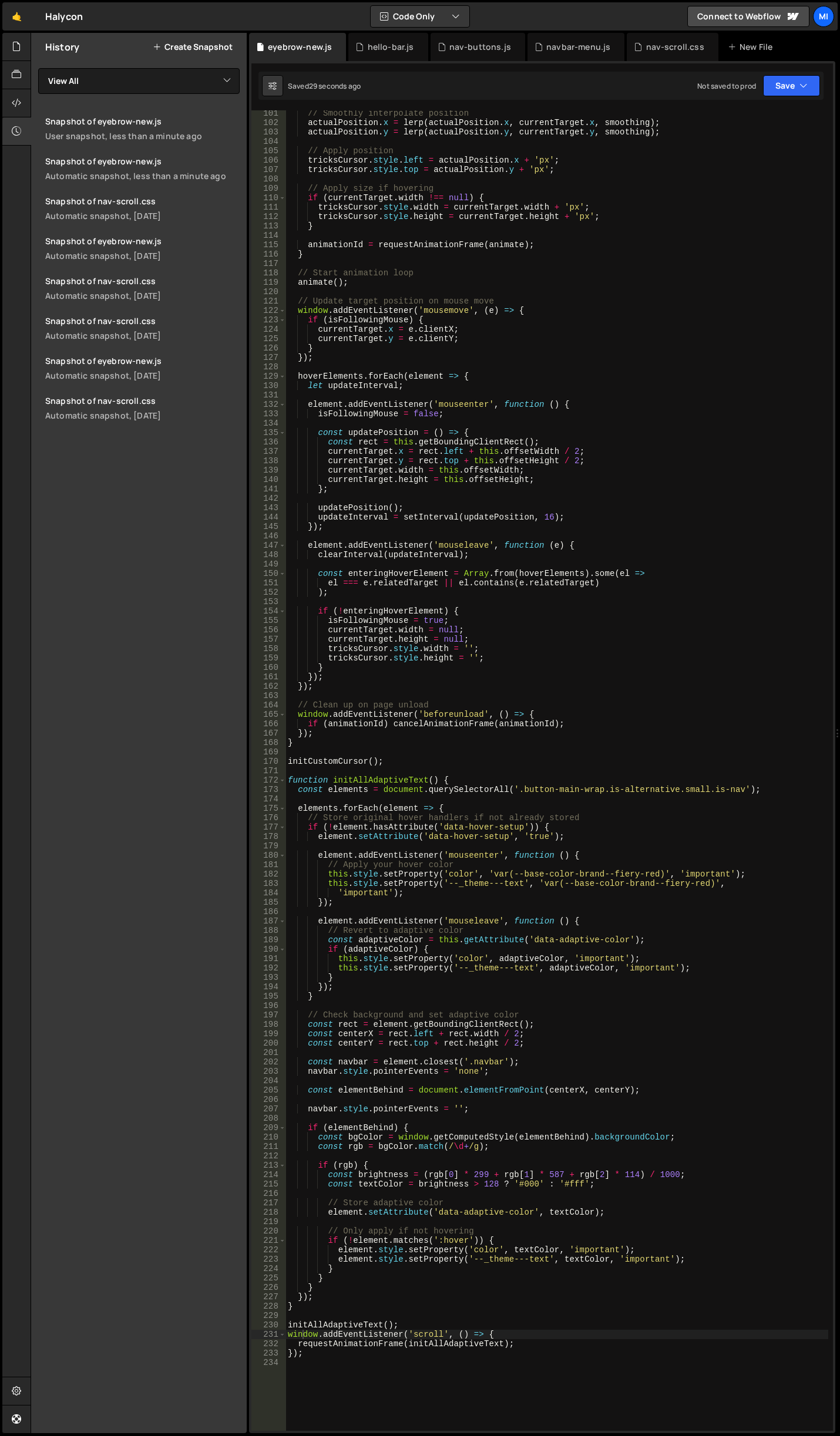
click at [698, 999] on div "// Smoothly interpolate position actualPosition . x = lerp ( actualPosition . x…" at bounding box center [556, 778] width 542 height 1340
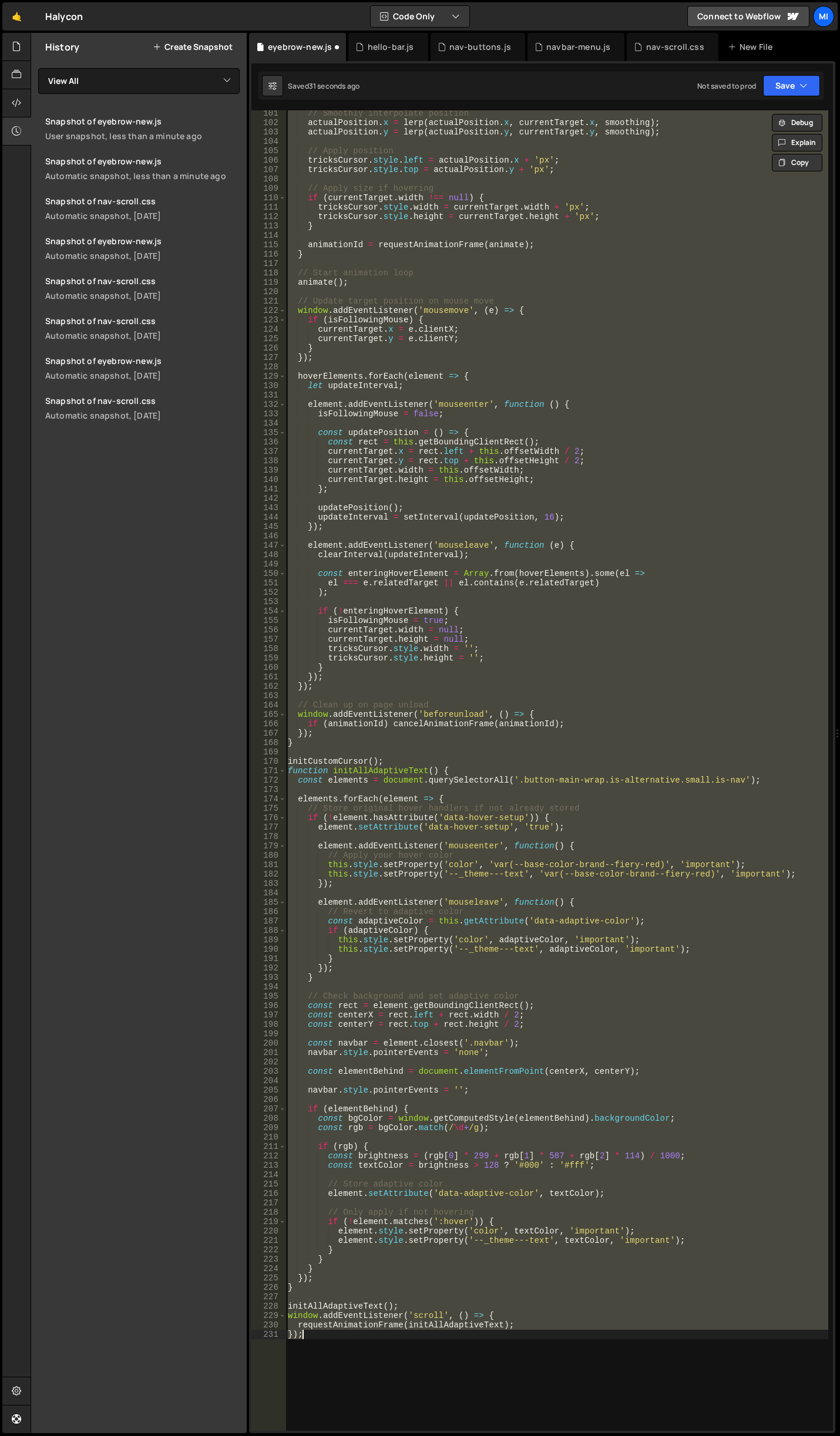
type textarea "});"
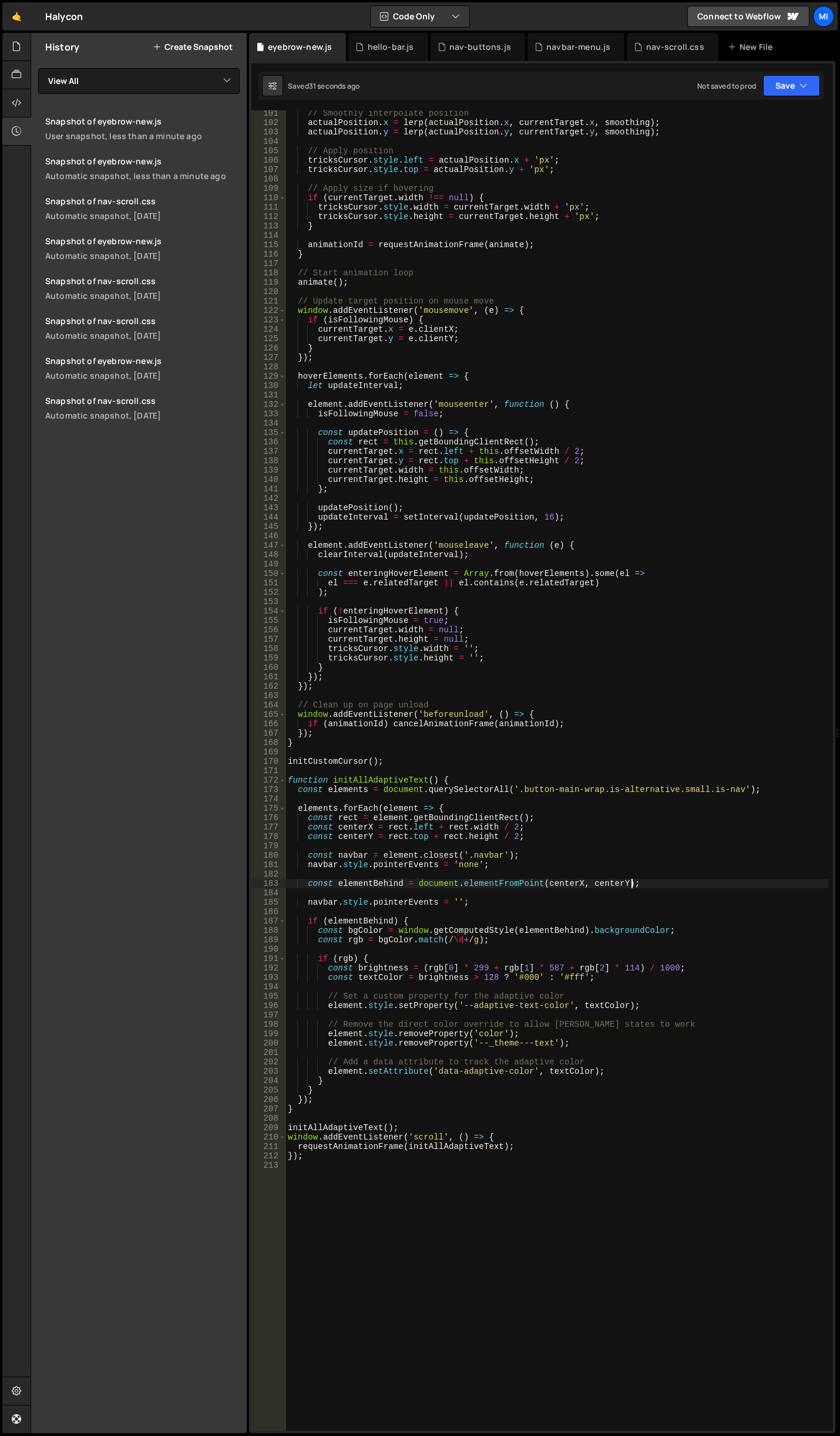
click at [677, 892] on div "// Smoothly interpolate position actualPosition . x = lerp ( actualPosition . x…" at bounding box center [556, 778] width 542 height 1340
type textarea "const elementBehind = document.elementFromPoint(centerX, centerY);"
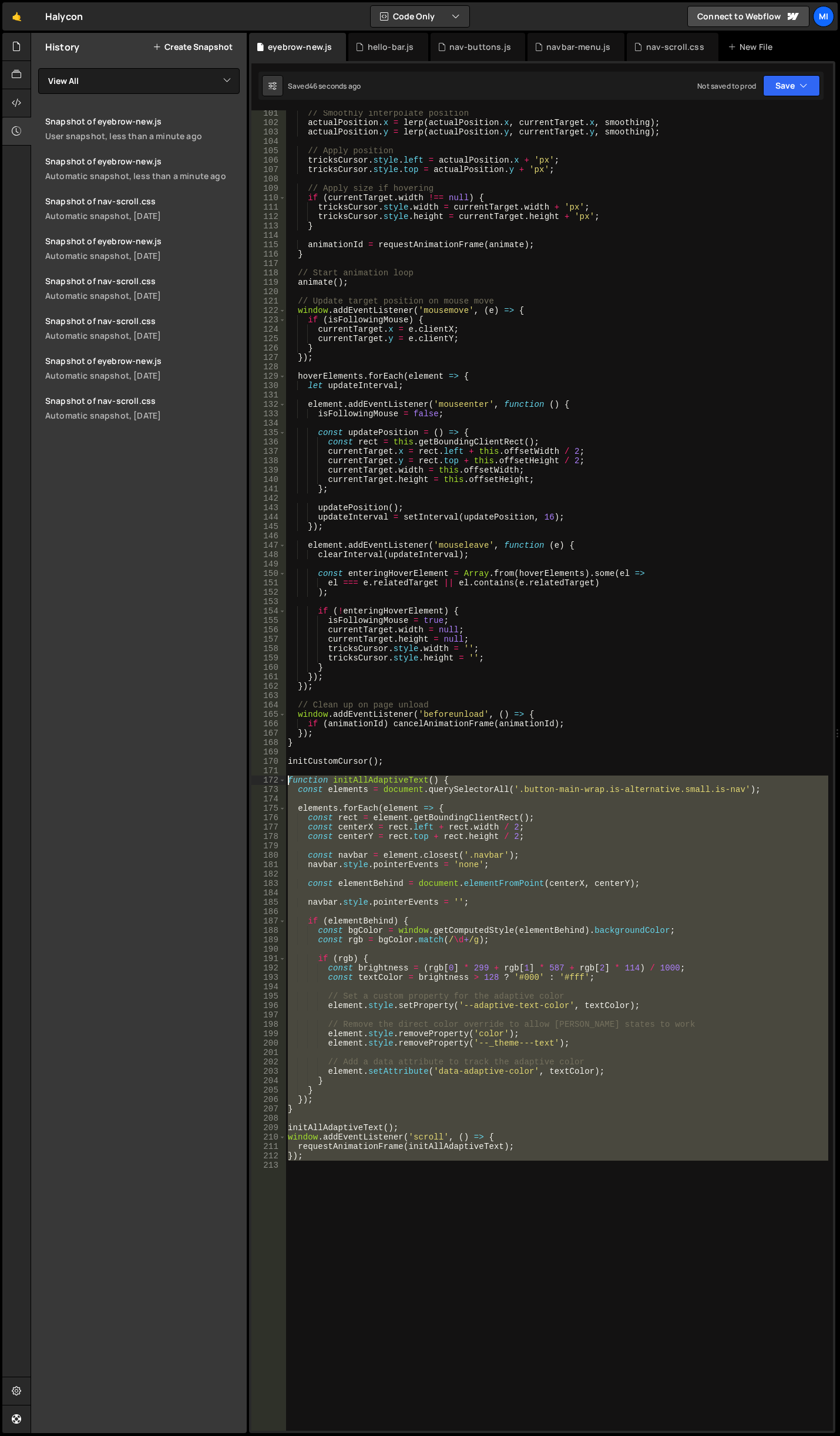
drag, startPoint x: 422, startPoint y: 1215, endPoint x: 202, endPoint y: 777, distance: 490.1
click at [202, 777] on div "Files New File Javascript files 0 accordion-test.js 0 0 accordion-test.js 0 1 a…" at bounding box center [435, 733] width 809 height 1402
paste textarea "}"
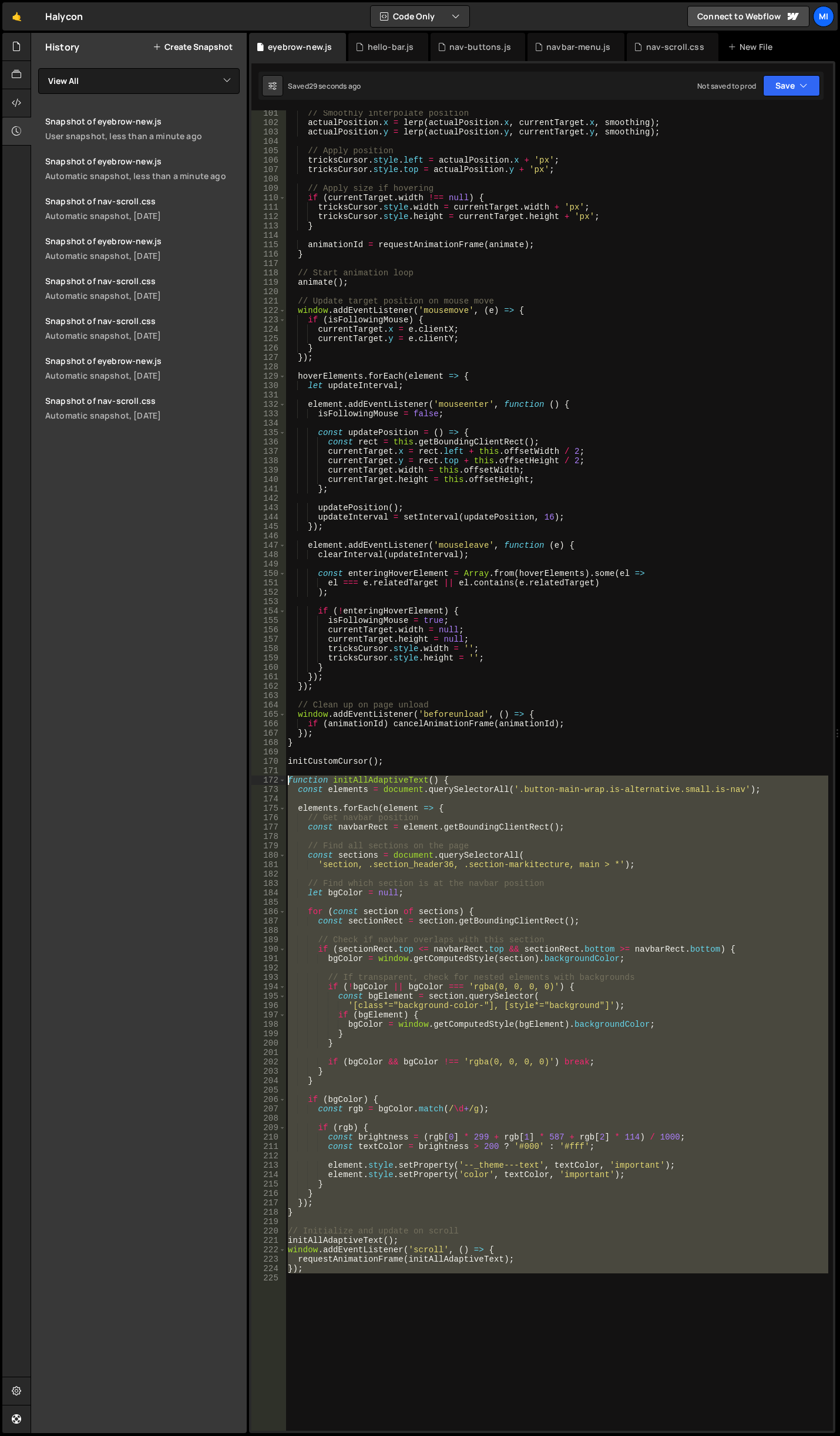
drag, startPoint x: 337, startPoint y: 1275, endPoint x: 223, endPoint y: 780, distance: 508.0
click at [223, 780] on div "Files New File Javascript files 0 accordion-test.js 0 0 accordion-test.js 0 1 a…" at bounding box center [435, 733] width 809 height 1402
type textarea "function initAllAdaptiveText() { const elements = document.querySelectorAll('.b…"
click at [323, 1325] on div "// Smoothly interpolate position actualPosition . x = lerp ( actualPosition . x…" at bounding box center [556, 771] width 542 height 1320
drag, startPoint x: 305, startPoint y: 1270, endPoint x: 228, endPoint y: 782, distance: 494.0
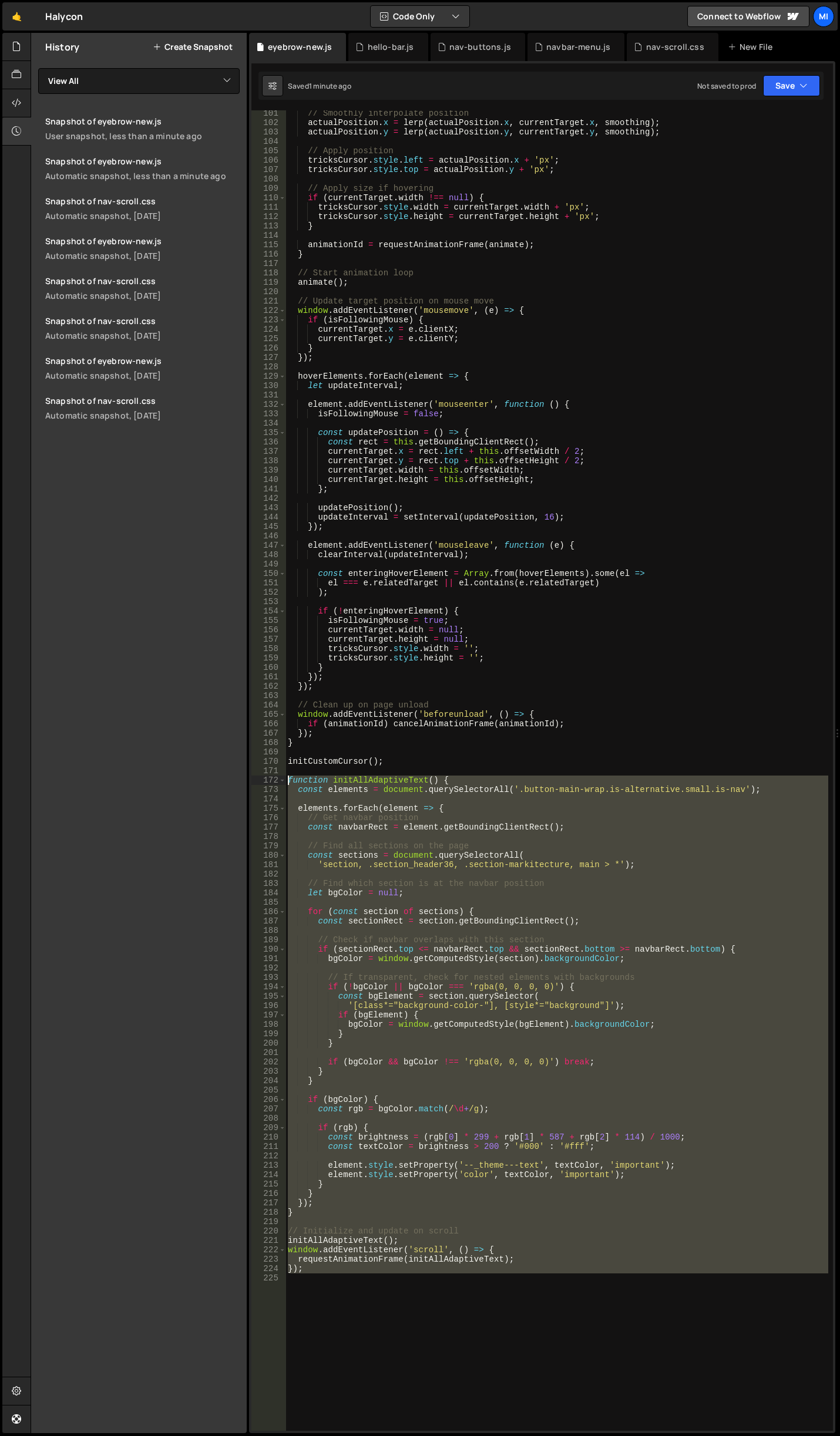
click at [228, 782] on div "Files New File Javascript files 0 accordion-test.js 0 0 accordion-test.js 0 1 a…" at bounding box center [435, 733] width 809 height 1402
paste textarea "}"
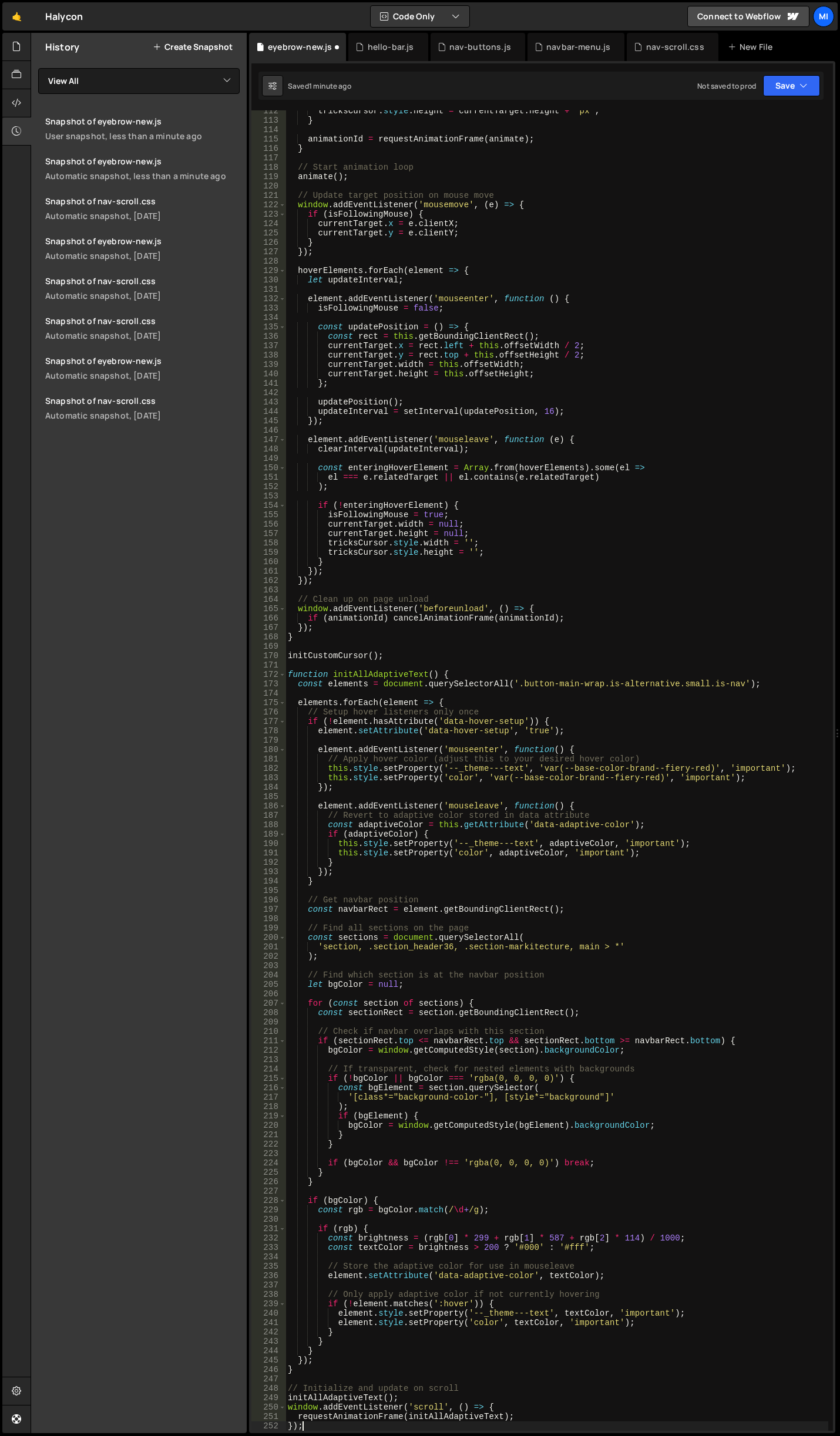
scroll to position [1047, 0]
type textarea "requestAnimationFrame(initAllAdaptiveText);"
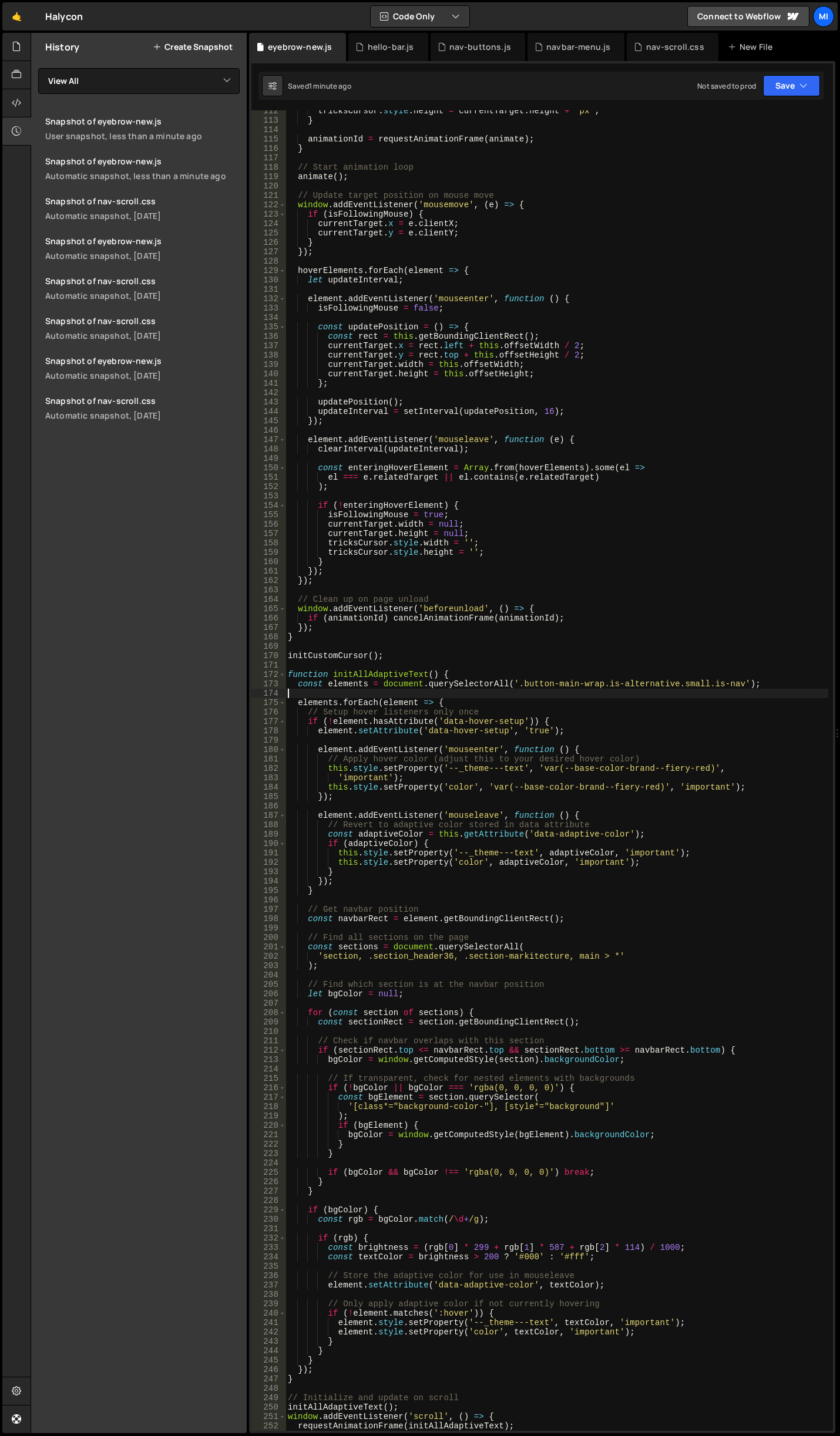
click at [529, 690] on div "tricksCursor . style . height = currentTarget . height + 'px' ; } animationId =…" at bounding box center [556, 775] width 542 height 1340
drag, startPoint x: 516, startPoint y: 680, endPoint x: 733, endPoint y: 685, distance: 217.1
click at [733, 685] on div "tricksCursor . style . height = currentTarget . height + 'px' ; } animationId =…" at bounding box center [556, 775] width 542 height 1340
paste textarea "data-nav-color"
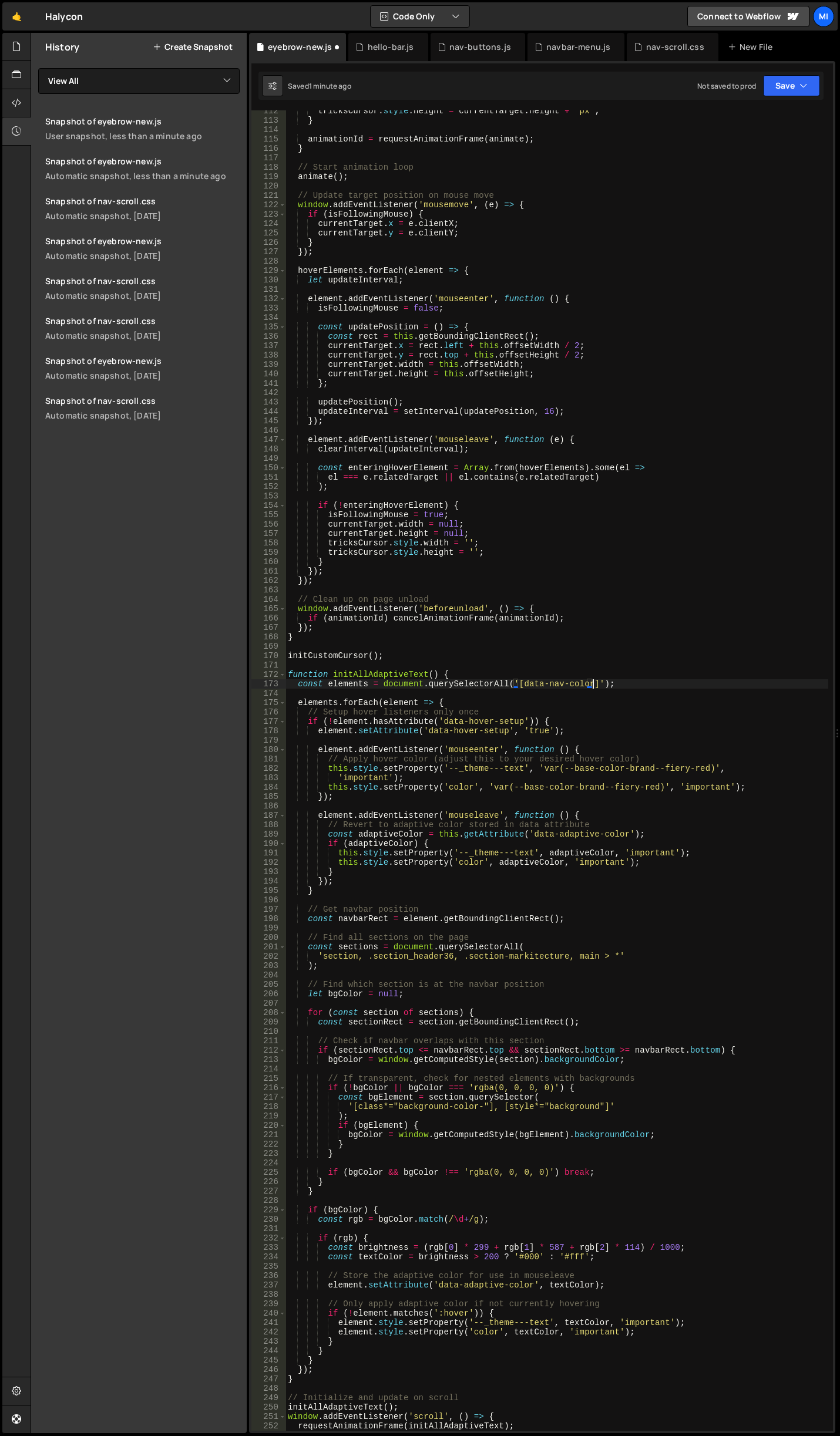
scroll to position [0, 21]
click at [675, 842] on div "tricksCursor . style . height = currentTarget . height + 'px' ; } animationId =…" at bounding box center [556, 775] width 542 height 1340
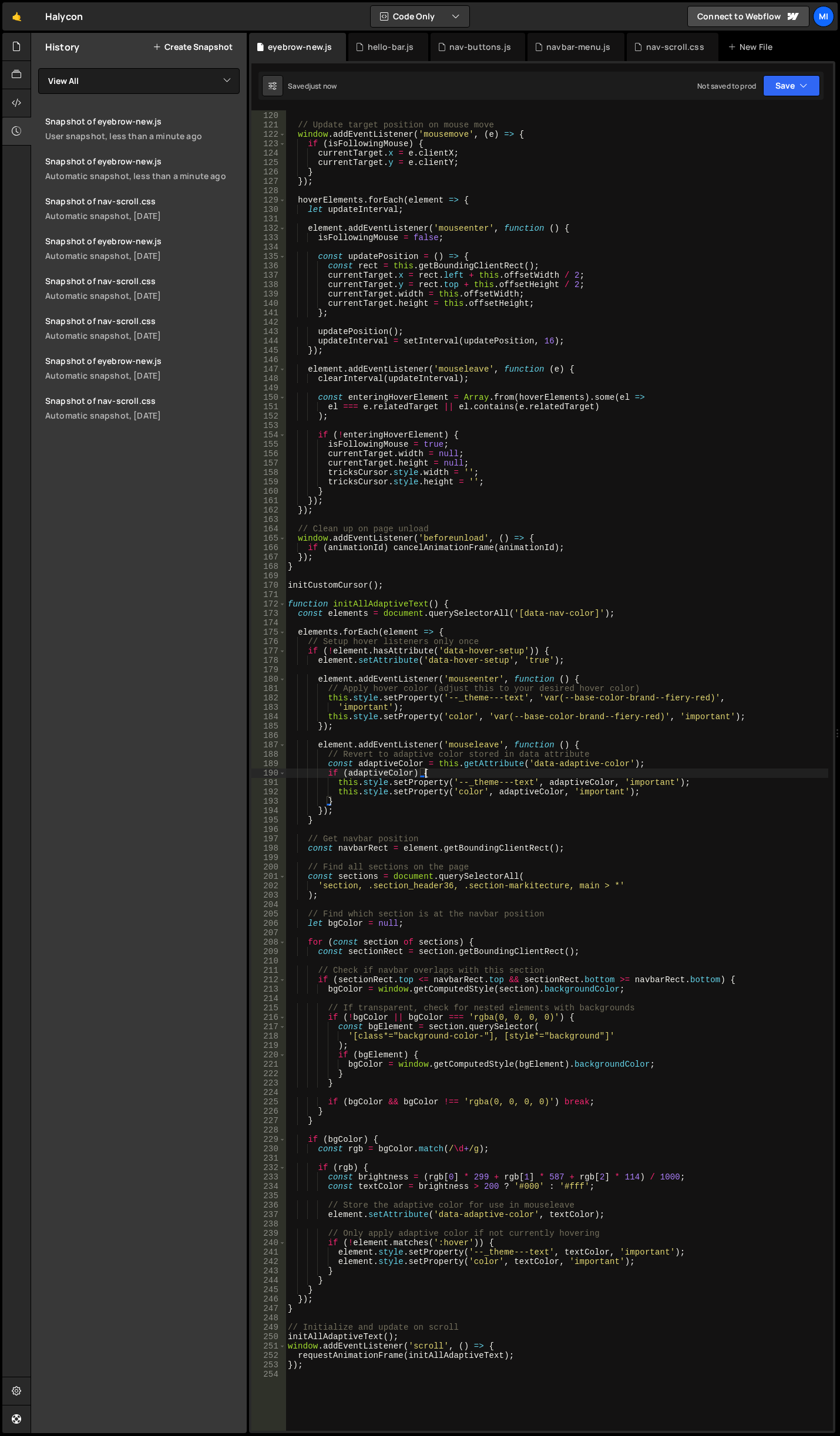
scroll to position [1118, 0]
click at [608, 1172] on div "animate ( ) ; // Update target position on mouse move window . addEventListener…" at bounding box center [556, 771] width 542 height 1340
drag, startPoint x: 512, startPoint y: 1189, endPoint x: 535, endPoint y: 1189, distance: 23.0
click at [535, 1189] on div "animate ( ) ; // Update target position on mouse move window . addEventListener…" at bounding box center [556, 771] width 542 height 1340
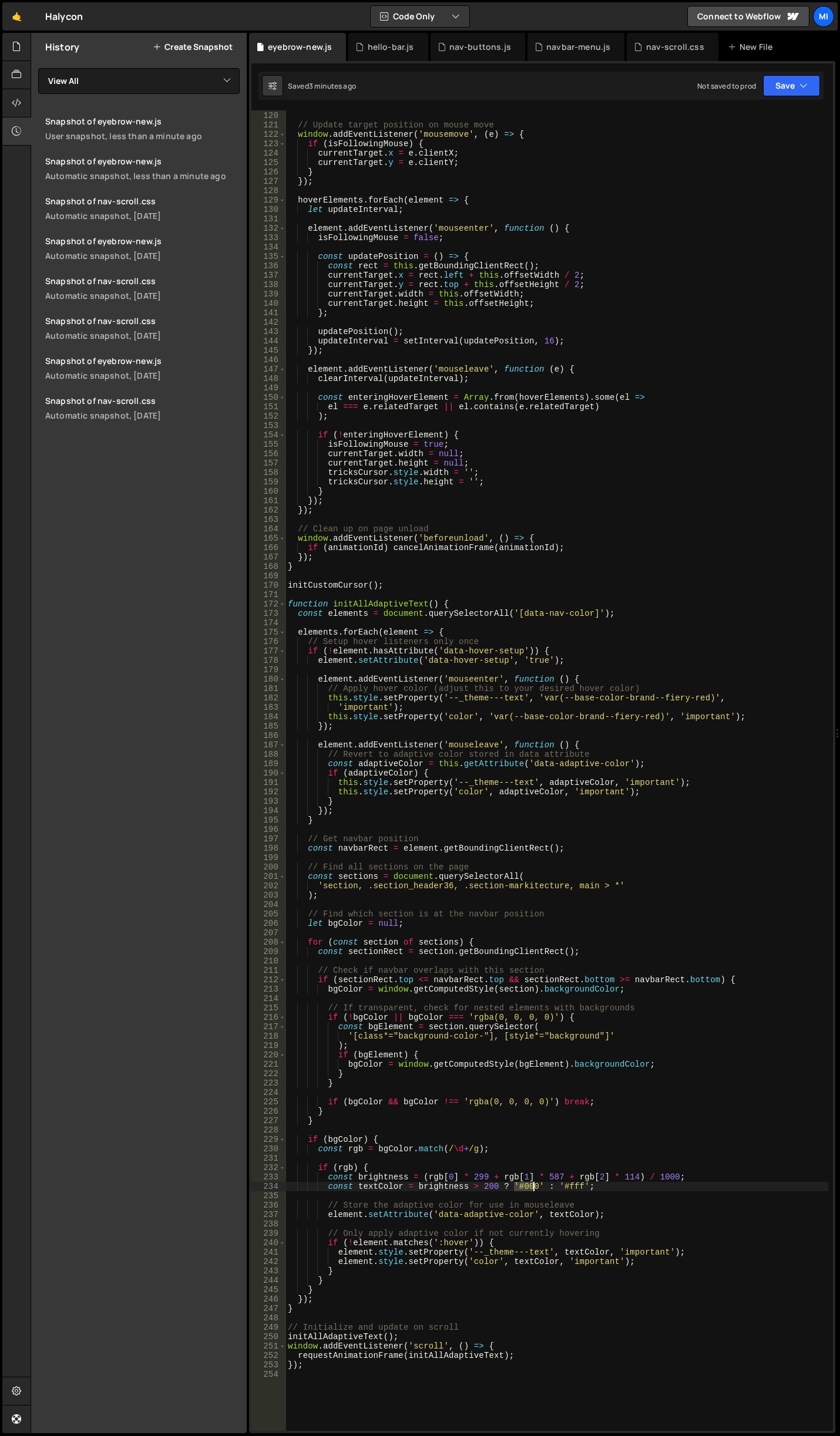
paste textarea "212324"
drag, startPoint x: 574, startPoint y: 1185, endPoint x: 595, endPoint y: 1190, distance: 21.6
click at [595, 1190] on div "animate ( ) ; // Update target position on mouse move window . addEventListener…" at bounding box center [556, 771] width 542 height 1340
paste textarea "9f8f7"
click at [614, 1081] on div "animate ( ) ; // Update target position on mouse move window . addEventListener…" at bounding box center [556, 771] width 542 height 1340
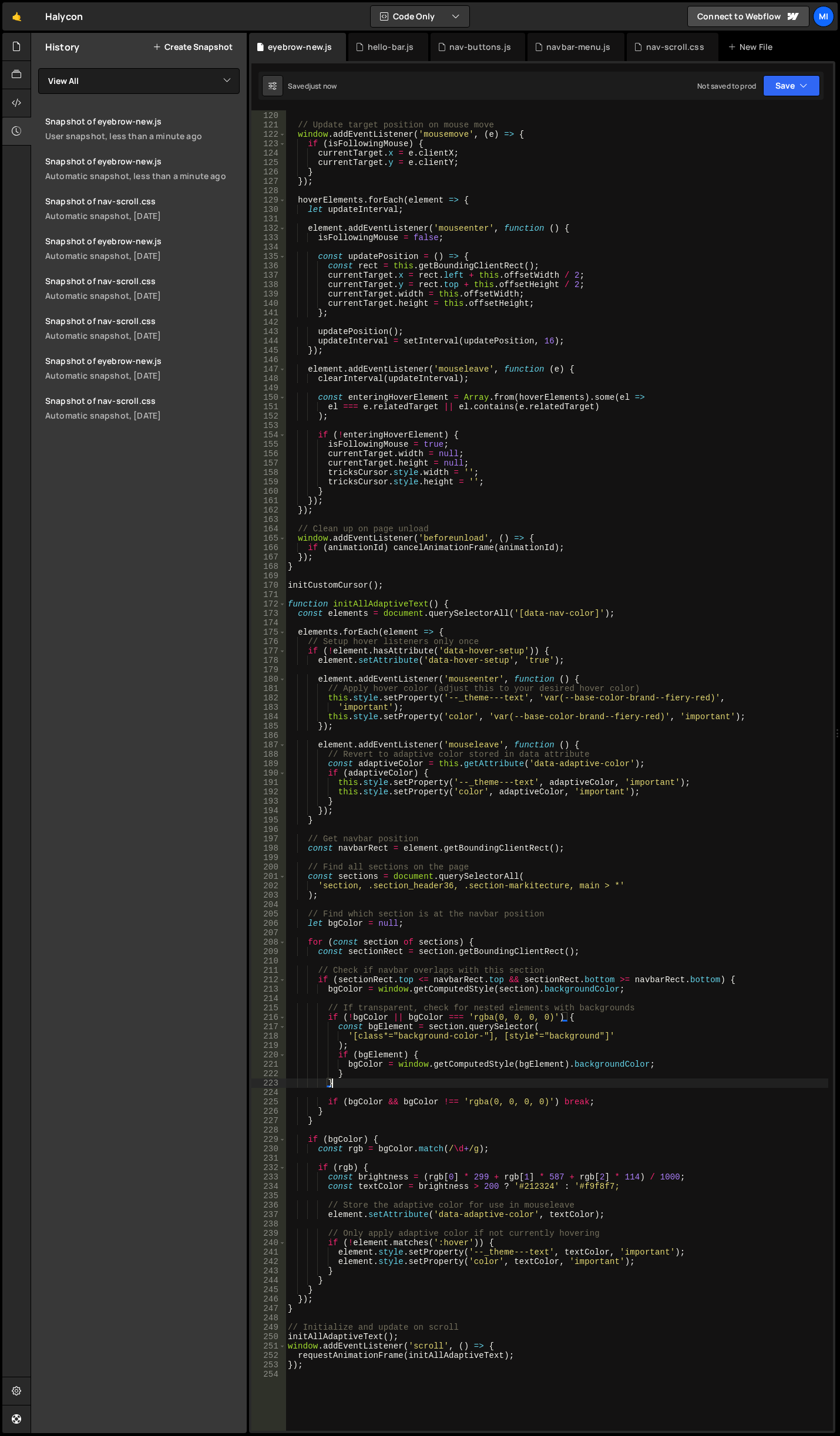
scroll to position [0, 2]
click at [556, 1098] on div "animate ( ) ; // Update target position on mouse move window . addEventListener…" at bounding box center [556, 771] width 542 height 1340
type textarea "if (bgColor && bgColor !== 'rgba(0, 0, 0, 0)') break;"
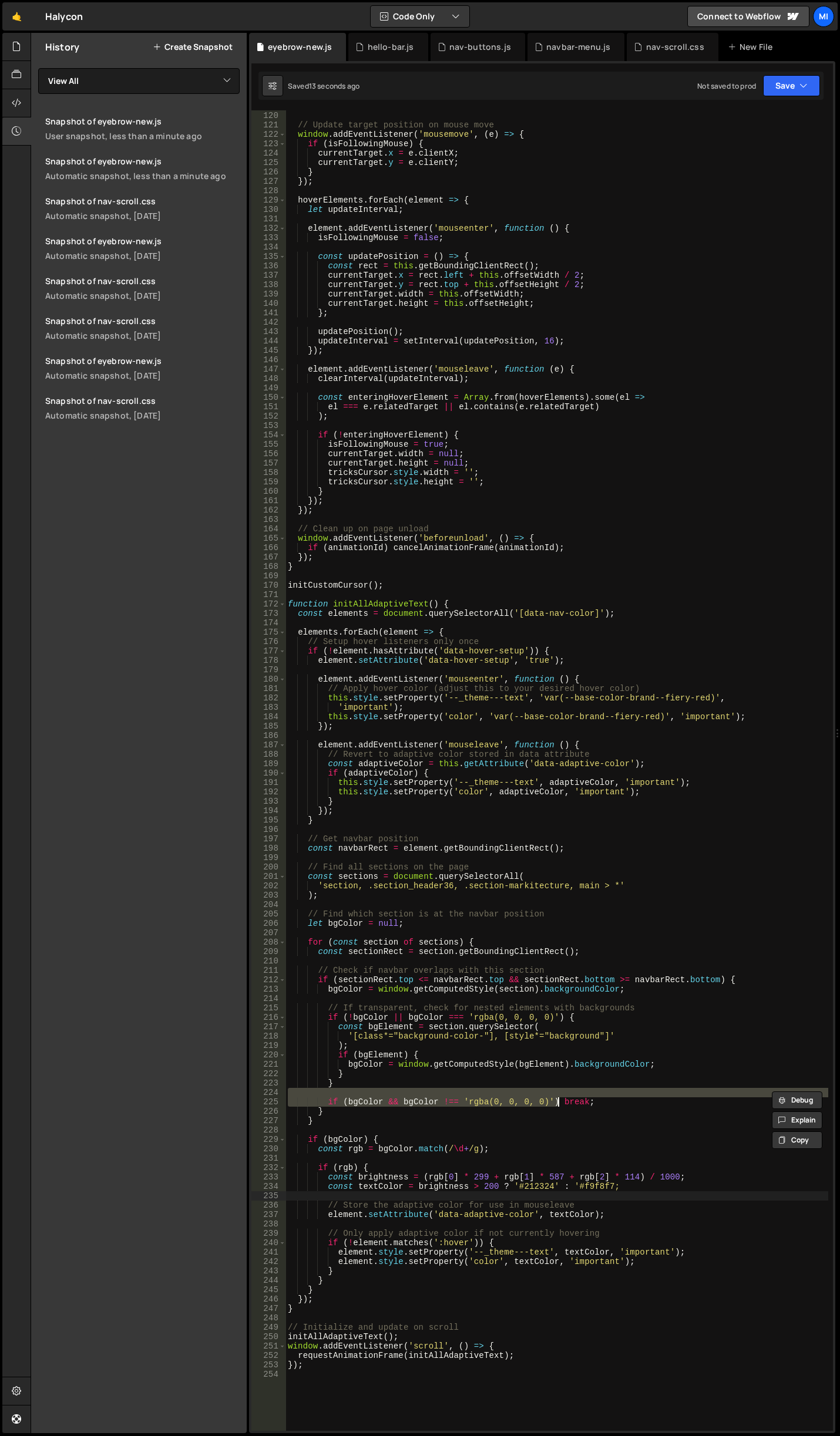
click at [617, 1197] on div "animate ( ) ; // Update target position on mouse move window . addEventListener…" at bounding box center [556, 771] width 542 height 1340
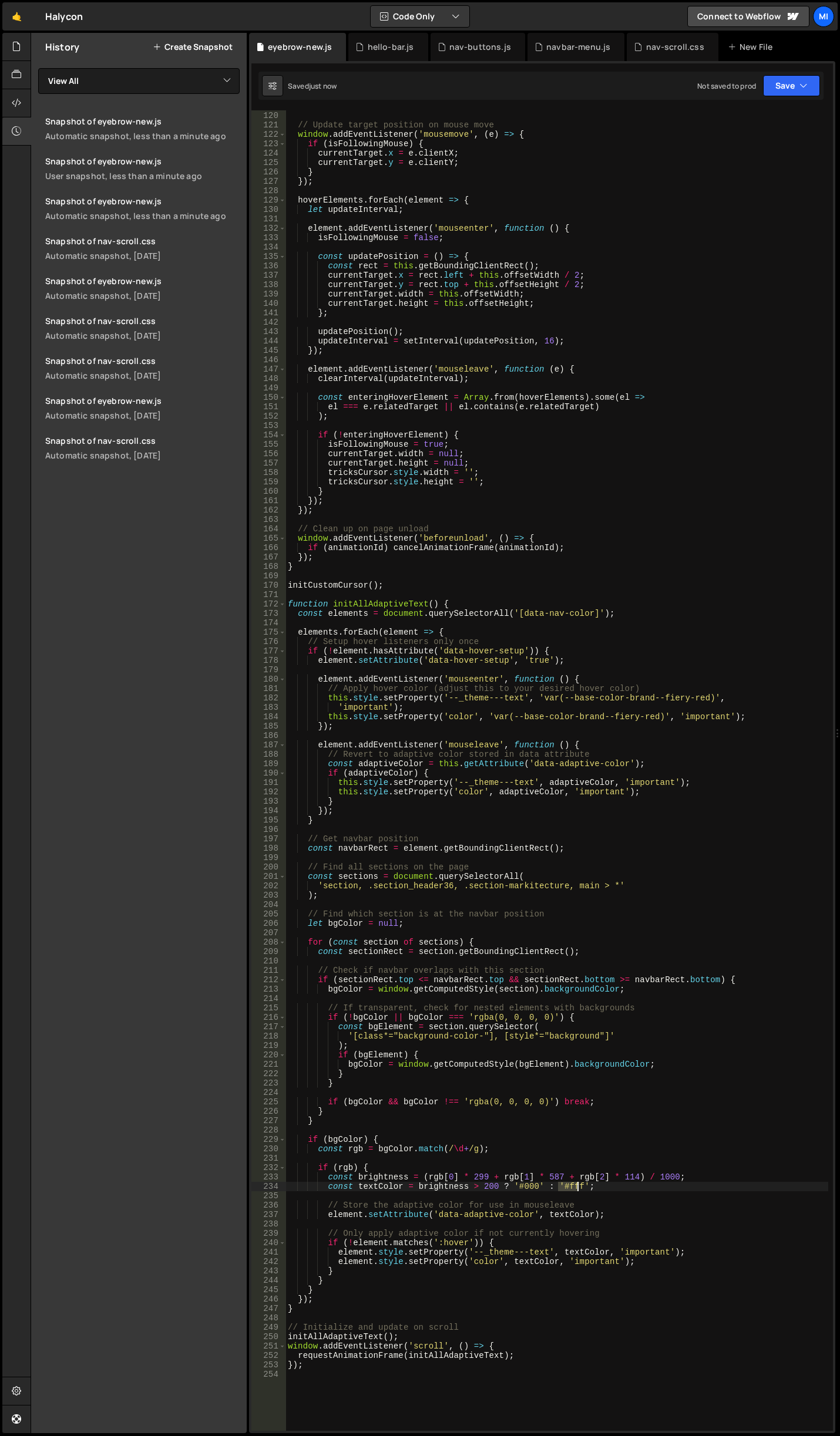
drag, startPoint x: 556, startPoint y: 1185, endPoint x: 578, endPoint y: 1186, distance: 22.0
click at [578, 1186] on div "animate ( ) ; // Update target position on mouse move window . addEventListener…" at bounding box center [556, 771] width 542 height 1340
paste textarea "9f8f7"
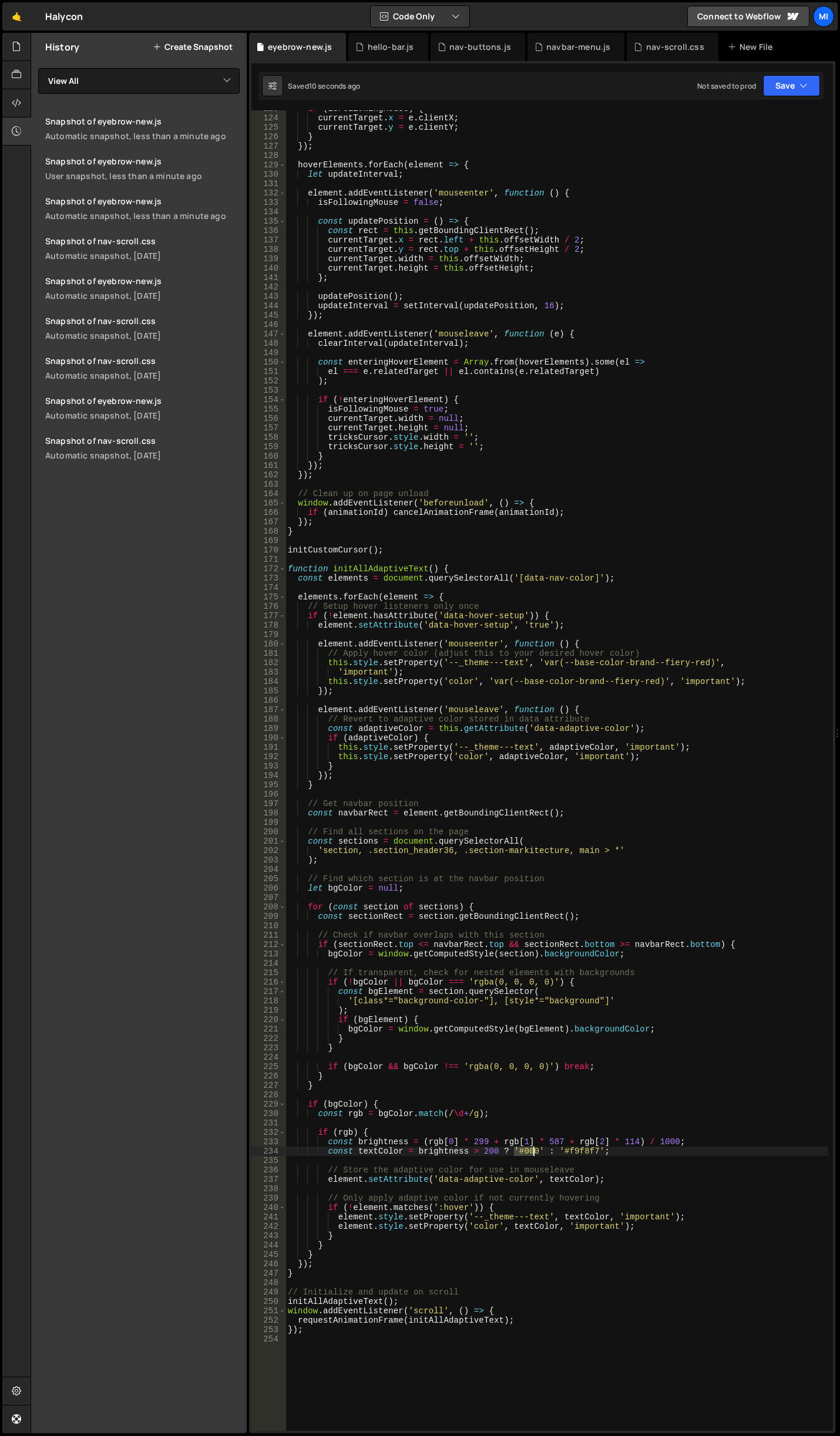
drag, startPoint x: 513, startPoint y: 1152, endPoint x: 533, endPoint y: 1152, distance: 20.0
click at [533, 1152] on div "if ( isFollowingMouse ) { currentTarget . x = e . clientX ; currentTarget . y =…" at bounding box center [556, 773] width 542 height 1340
paste textarea "212324"
click at [583, 1167] on div "if ( isFollowingMouse ) { currentTarget . x = e . clientX ; currentTarget . y =…" at bounding box center [556, 773] width 542 height 1340
type textarea "// Store the adaptive color for use in mouseleave"
